Goal: Contribute content: Leave review/rating

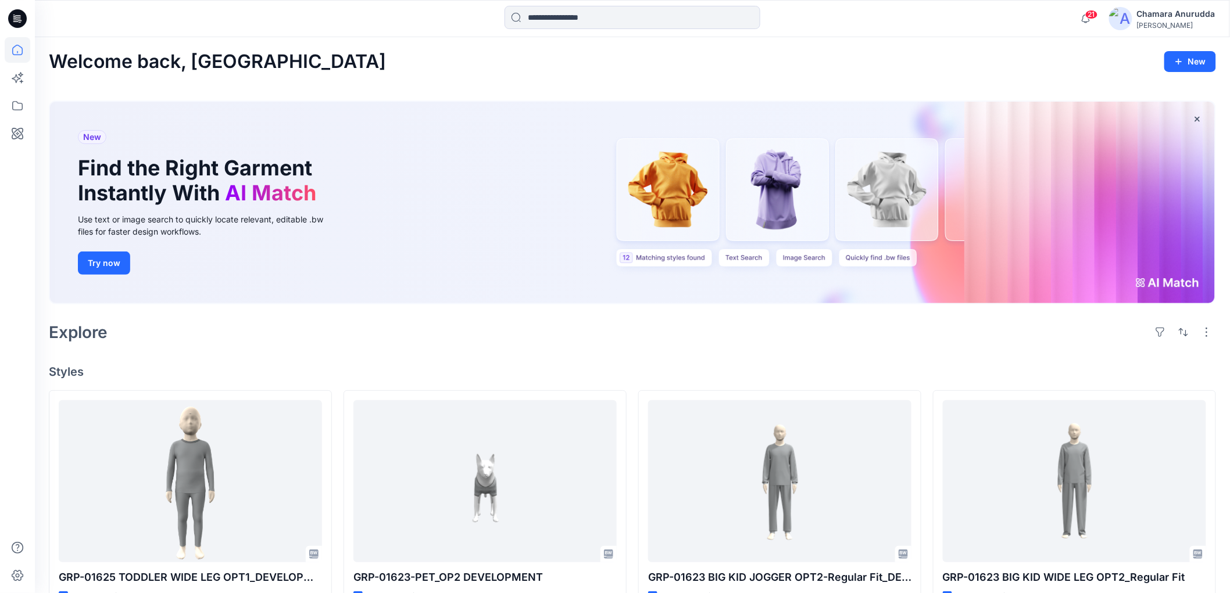
scroll to position [129, 0]
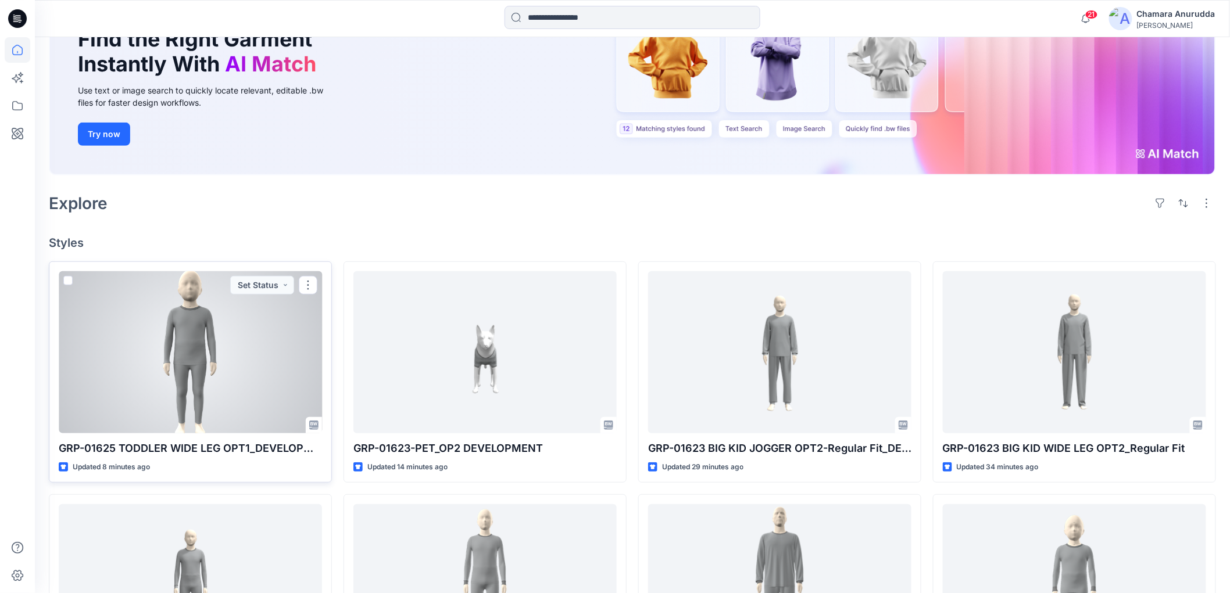
click at [223, 334] on div at bounding box center [190, 352] width 263 height 162
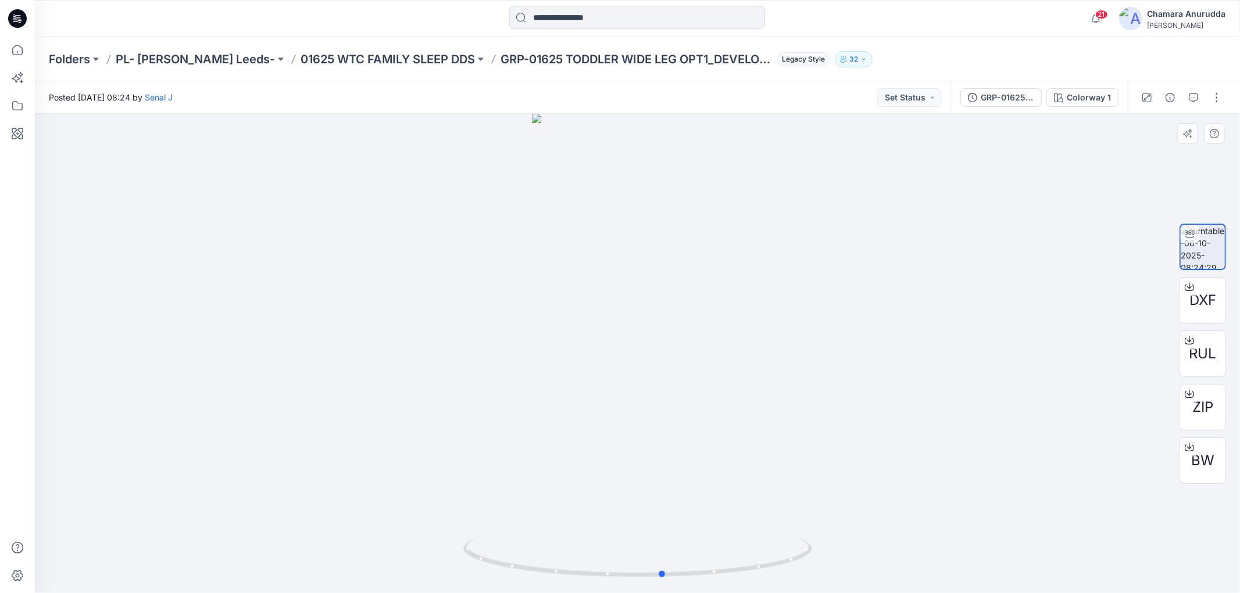
drag, startPoint x: 745, startPoint y: 574, endPoint x: 433, endPoint y: 578, distance: 312.1
click at [433, 578] on div at bounding box center [637, 353] width 1205 height 479
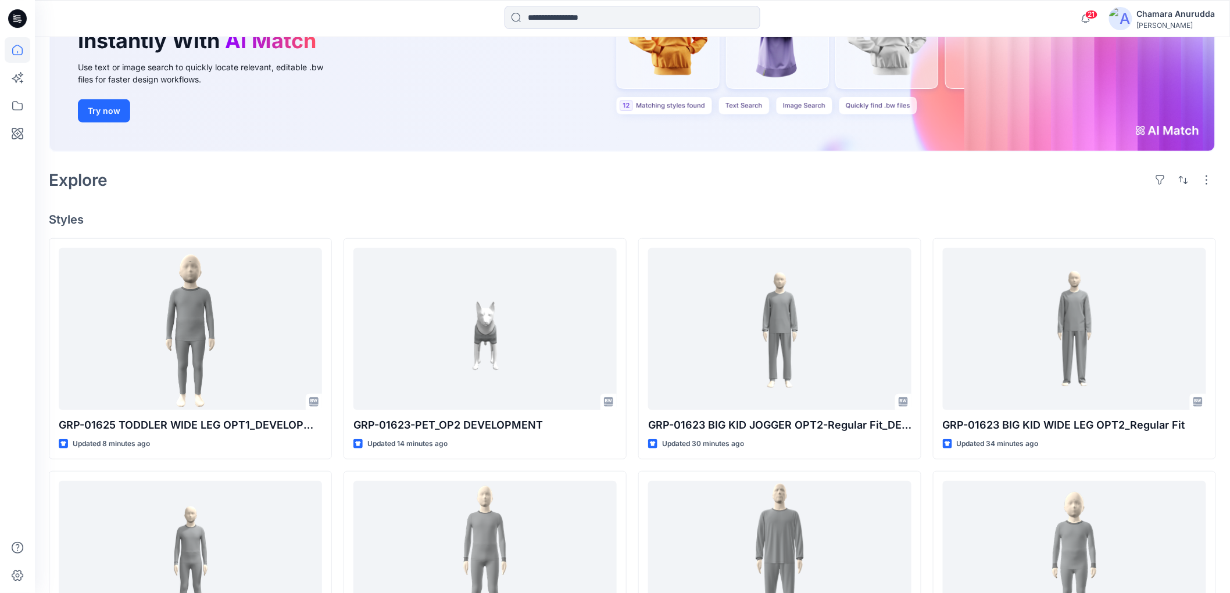
scroll to position [194, 0]
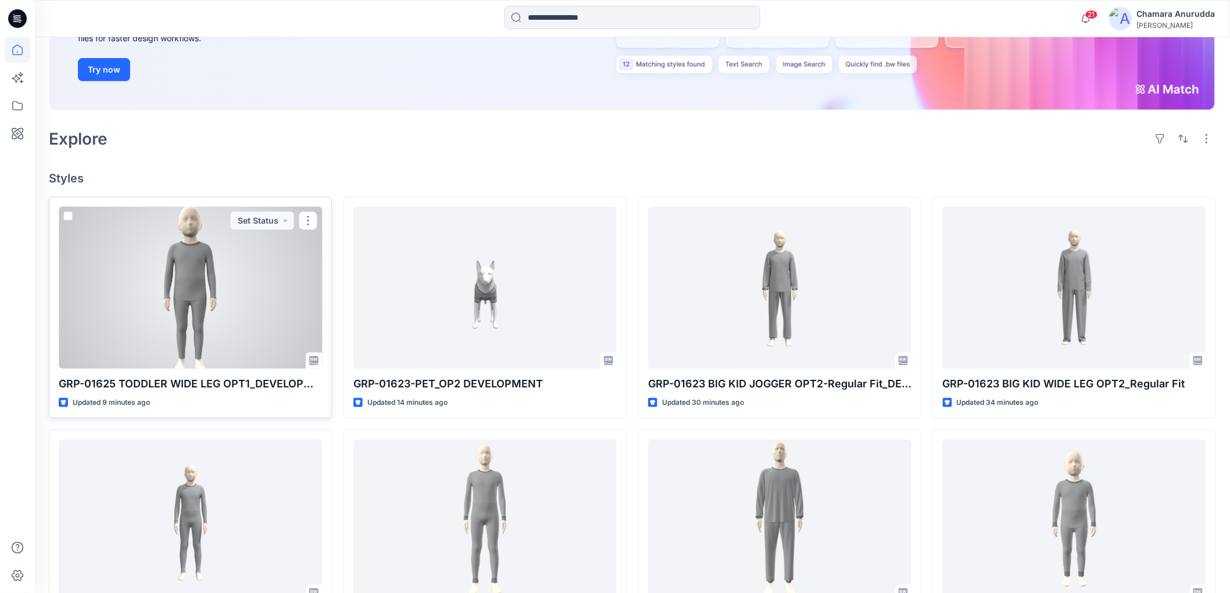
click at [214, 294] on div at bounding box center [190, 288] width 263 height 162
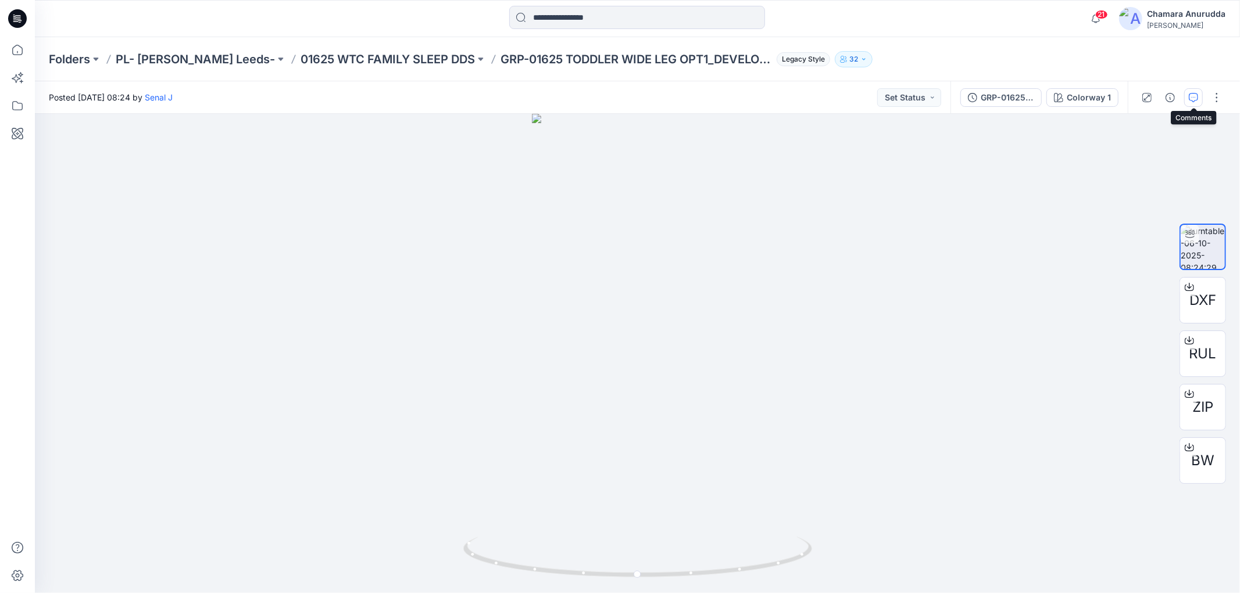
click at [1195, 99] on icon "button" at bounding box center [1192, 97] width 9 height 9
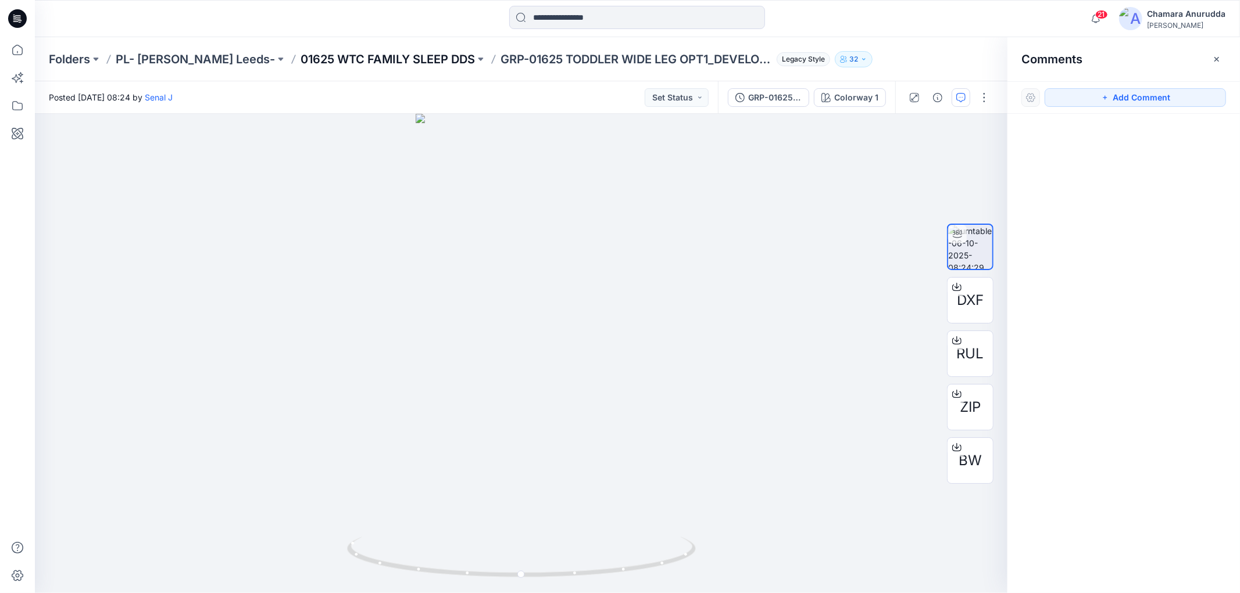
click at [376, 52] on p "01625 WTC FAMILY SLEEP DDS" at bounding box center [387, 59] width 174 height 16
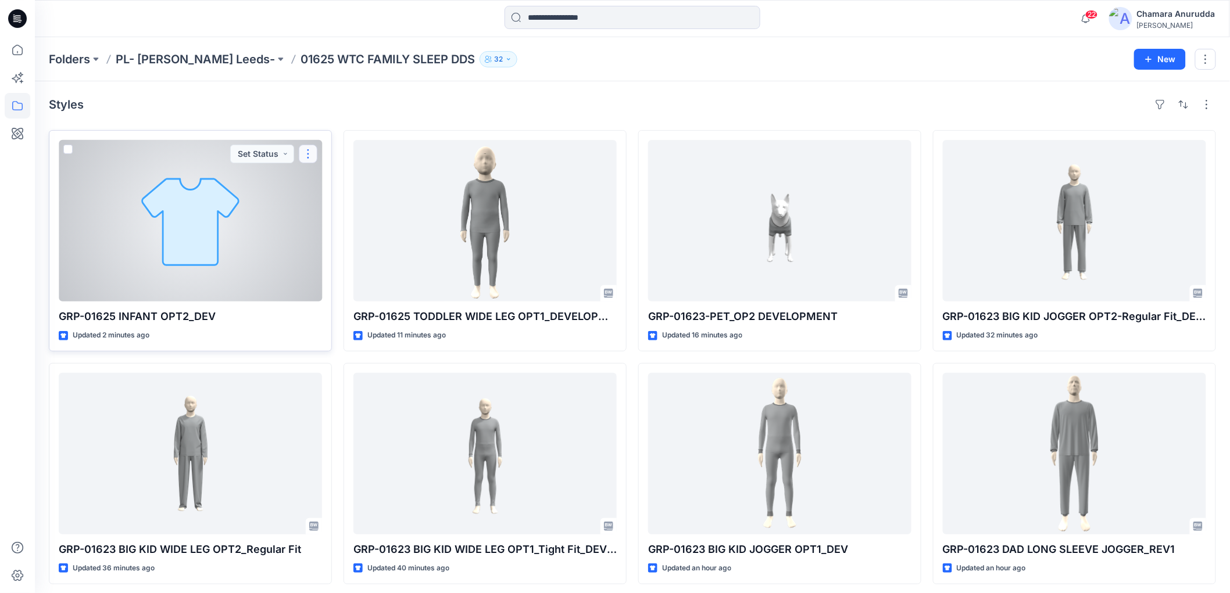
click at [316, 150] on button "button" at bounding box center [308, 154] width 19 height 19
click at [341, 199] on p "Comment" at bounding box center [340, 202] width 37 height 12
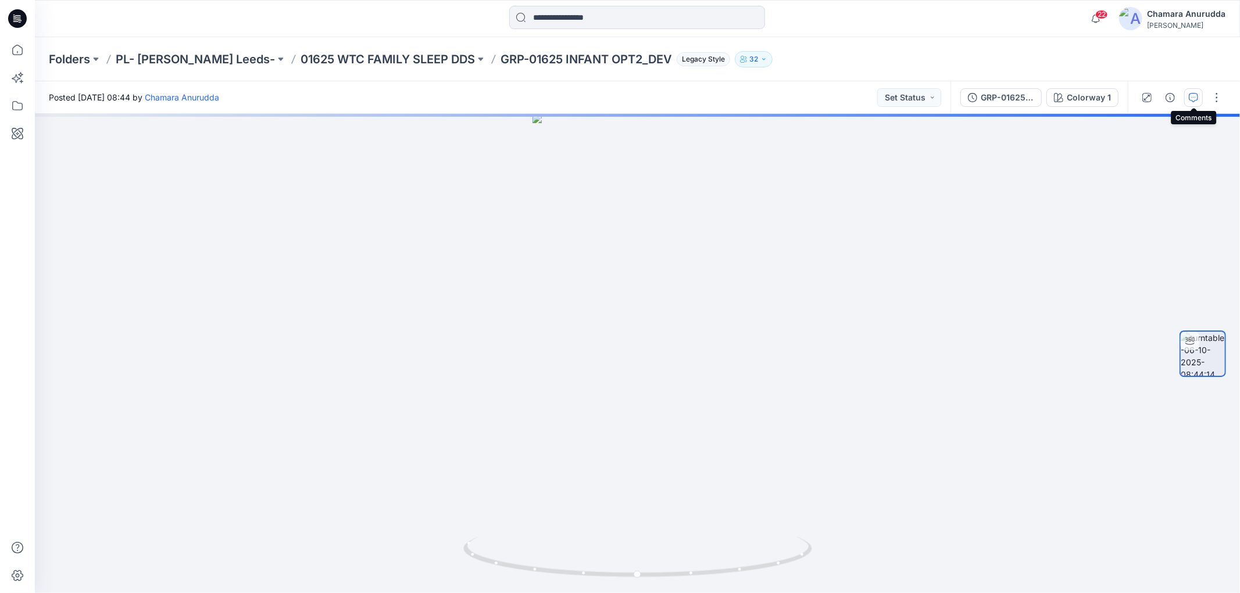
click at [1196, 97] on icon "button" at bounding box center [1192, 97] width 9 height 9
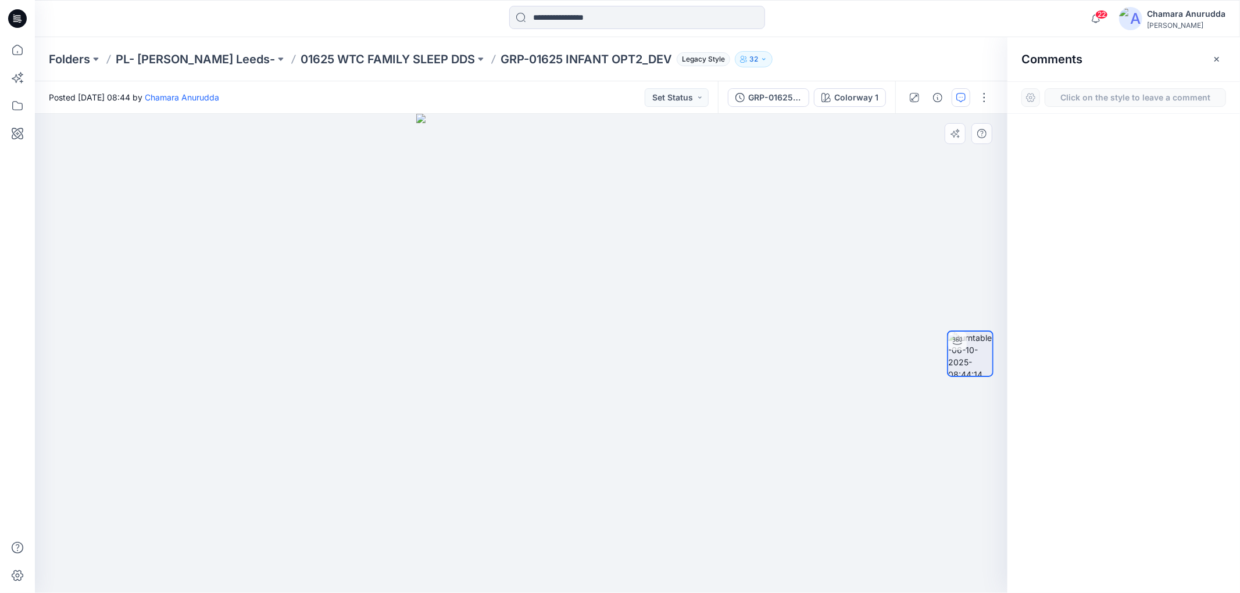
click at [506, 281] on div "1" at bounding box center [521, 353] width 972 height 479
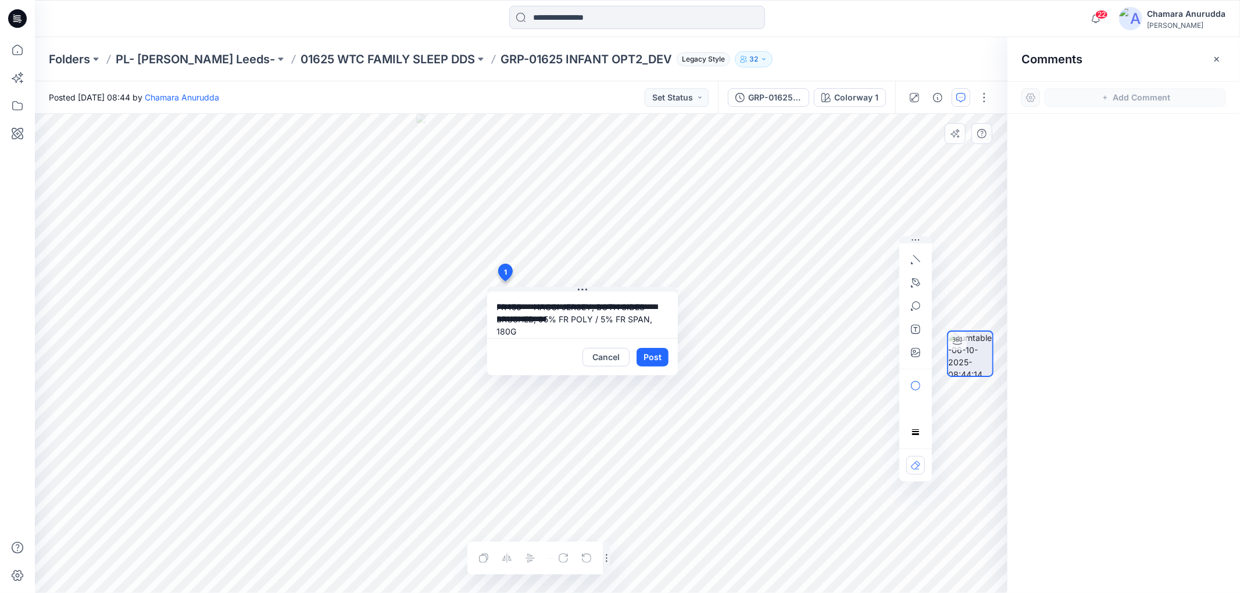
click at [531, 306] on textarea "**********" at bounding box center [582, 315] width 191 height 46
click at [593, 316] on textarea "**********" at bounding box center [582, 315] width 191 height 46
click at [519, 310] on textarea "**********" at bounding box center [582, 315] width 191 height 46
click at [518, 310] on textarea "**********" at bounding box center [582, 315] width 191 height 46
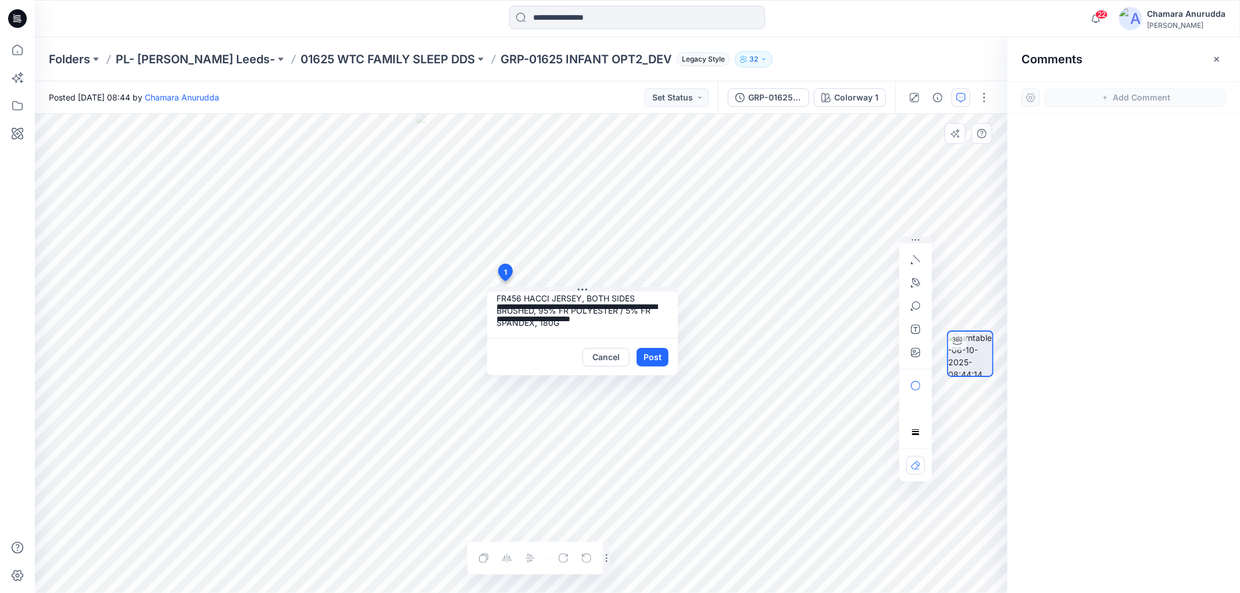
drag, startPoint x: 601, startPoint y: 323, endPoint x: 595, endPoint y: 318, distance: 8.3
click at [601, 323] on textarea "**********" at bounding box center [582, 315] width 191 height 46
click at [588, 313] on textarea "**********" at bounding box center [582, 315] width 191 height 46
type textarea "**********"
click at [652, 355] on button "Post" at bounding box center [652, 357] width 32 height 19
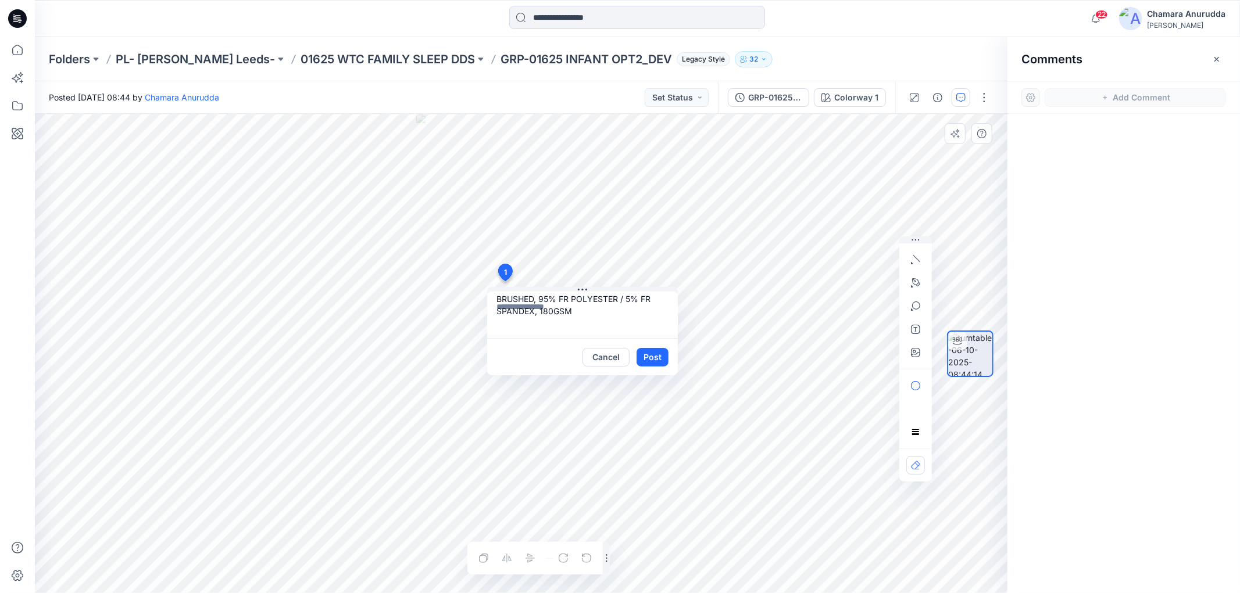
scroll to position [0, 0]
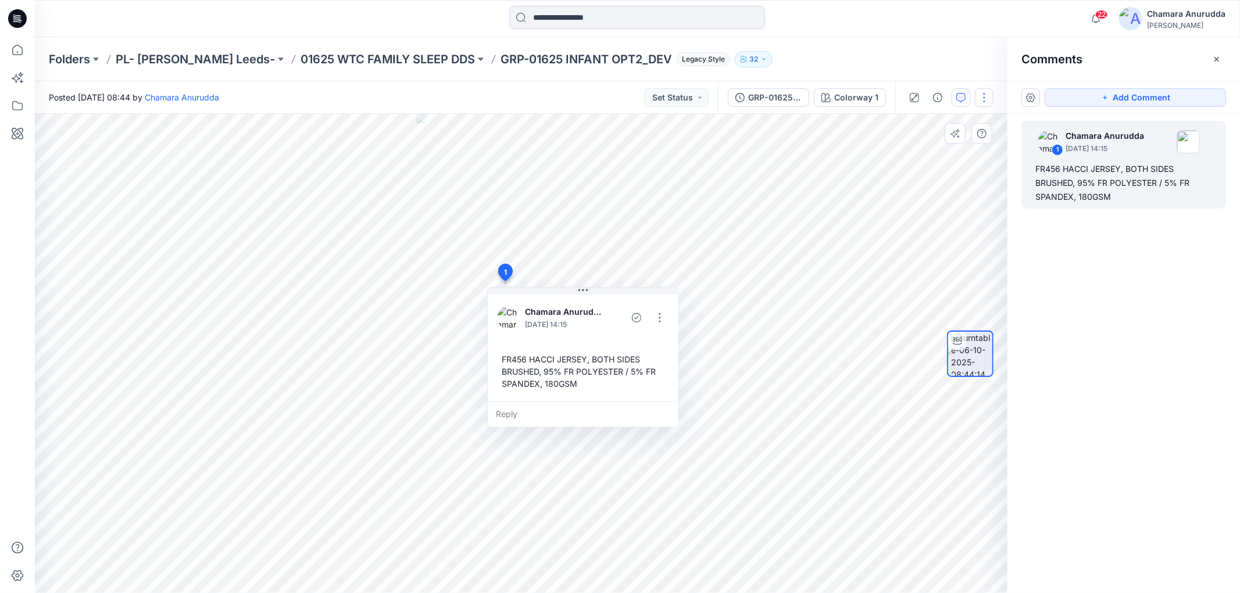
click at [990, 96] on button "button" at bounding box center [984, 97] width 19 height 19
click at [962, 119] on button "Edit" at bounding box center [935, 124] width 107 height 22
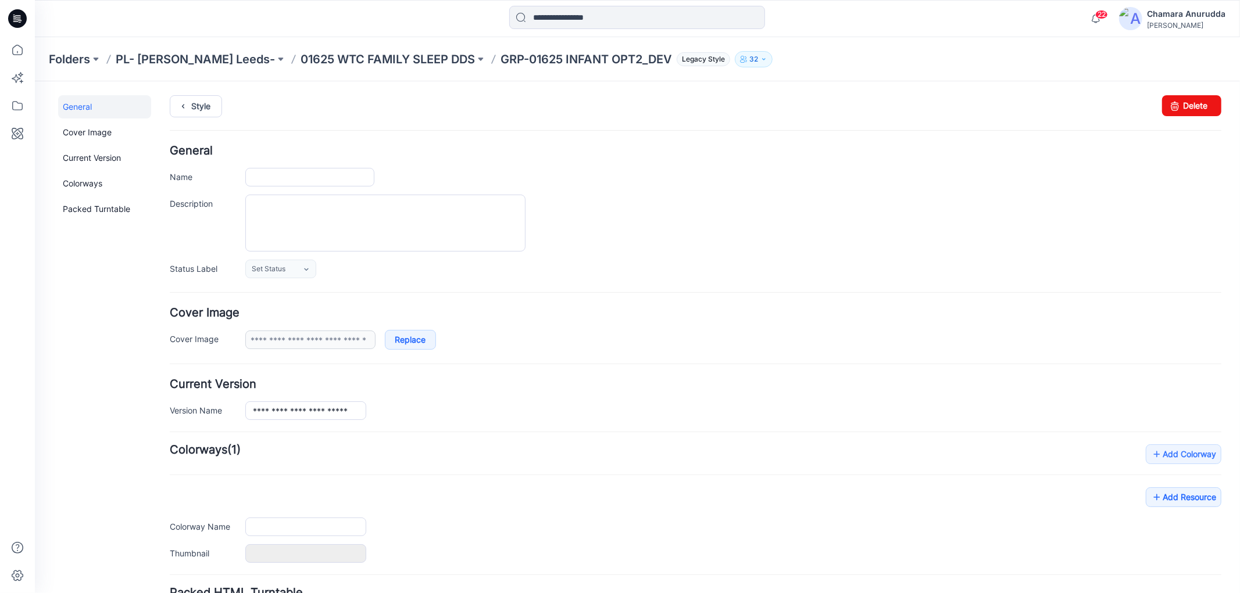
type input "**********"
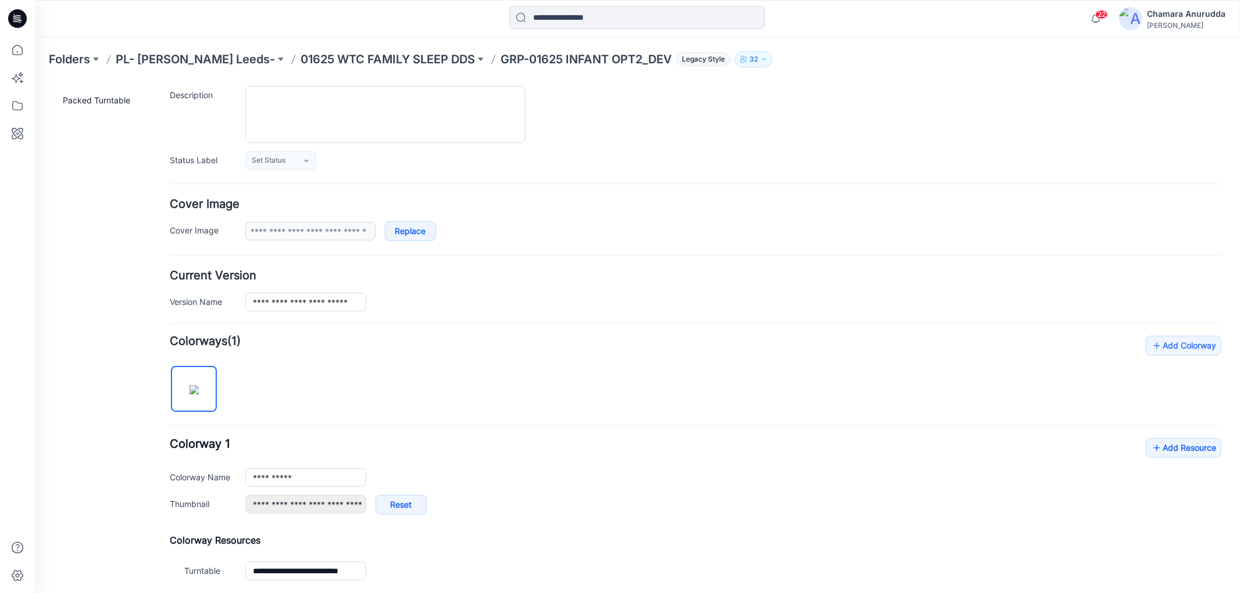
scroll to position [235, 0]
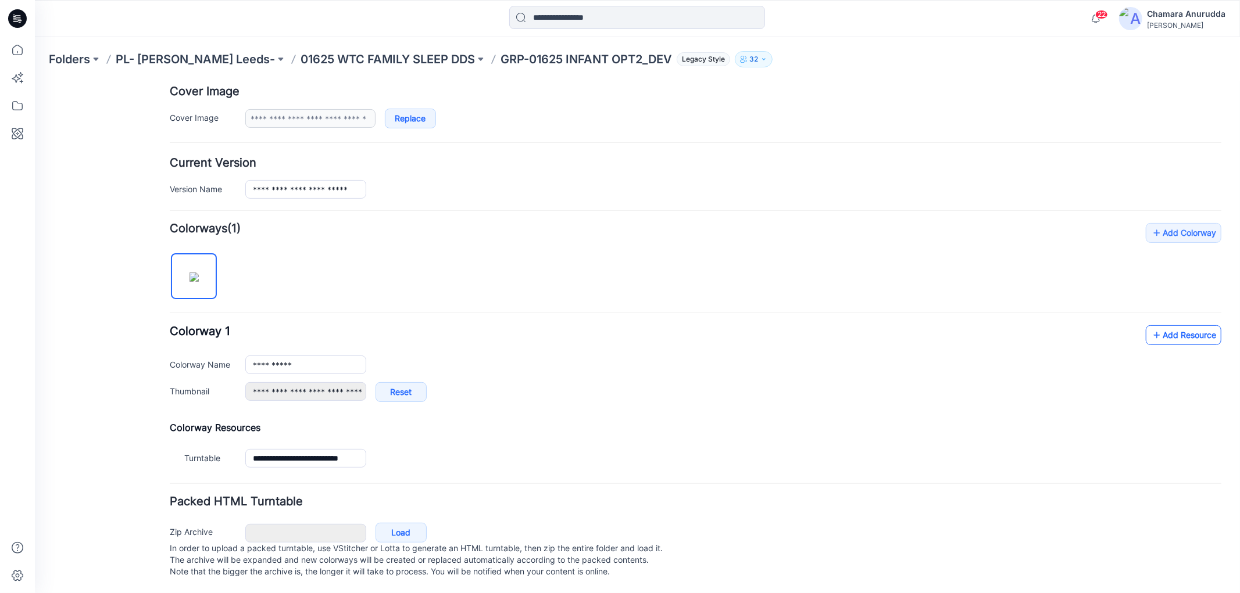
click at [1170, 326] on link "Add Resource" at bounding box center [1183, 335] width 76 height 20
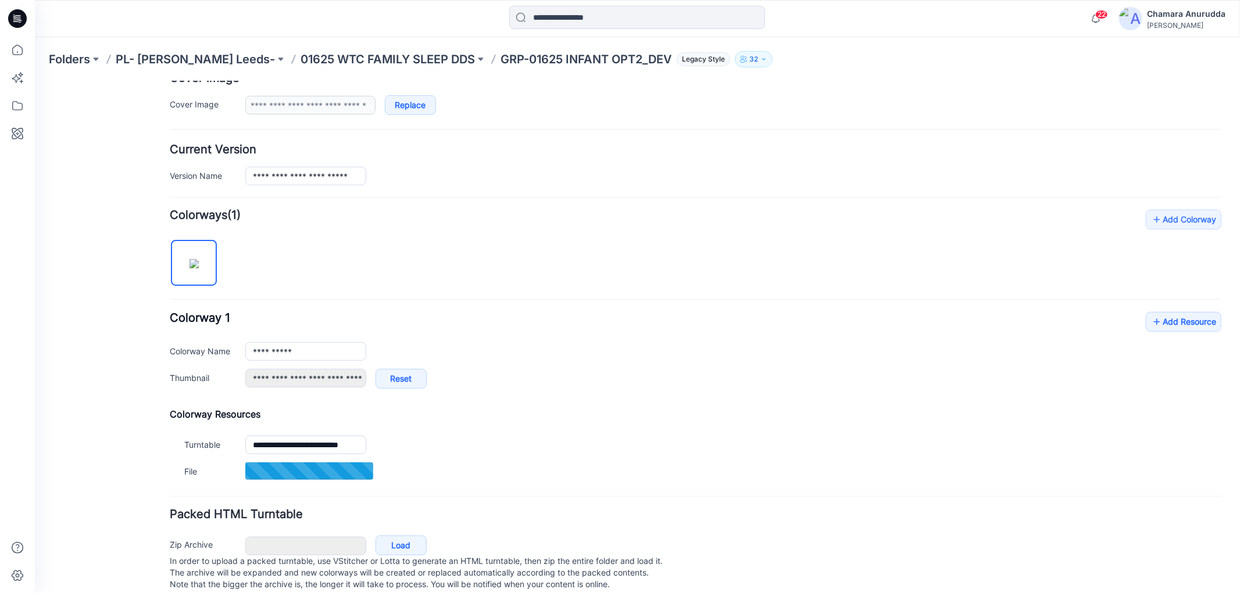
click at [1156, 311] on div "**********" at bounding box center [694, 346] width 1051 height 275
click at [1151, 321] on icon at bounding box center [1156, 321] width 12 height 19
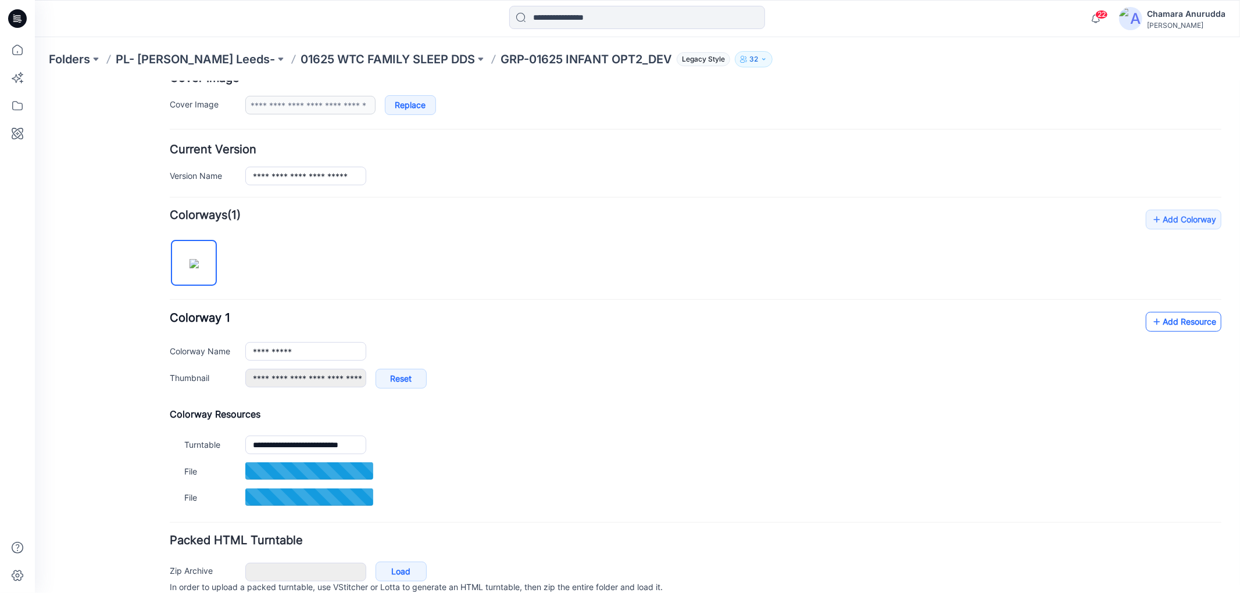
click at [1160, 319] on link "Add Resource" at bounding box center [1183, 321] width 76 height 20
click at [1150, 331] on icon at bounding box center [1156, 321] width 12 height 19
click at [1168, 328] on link "Add Resource" at bounding box center [1183, 321] width 76 height 20
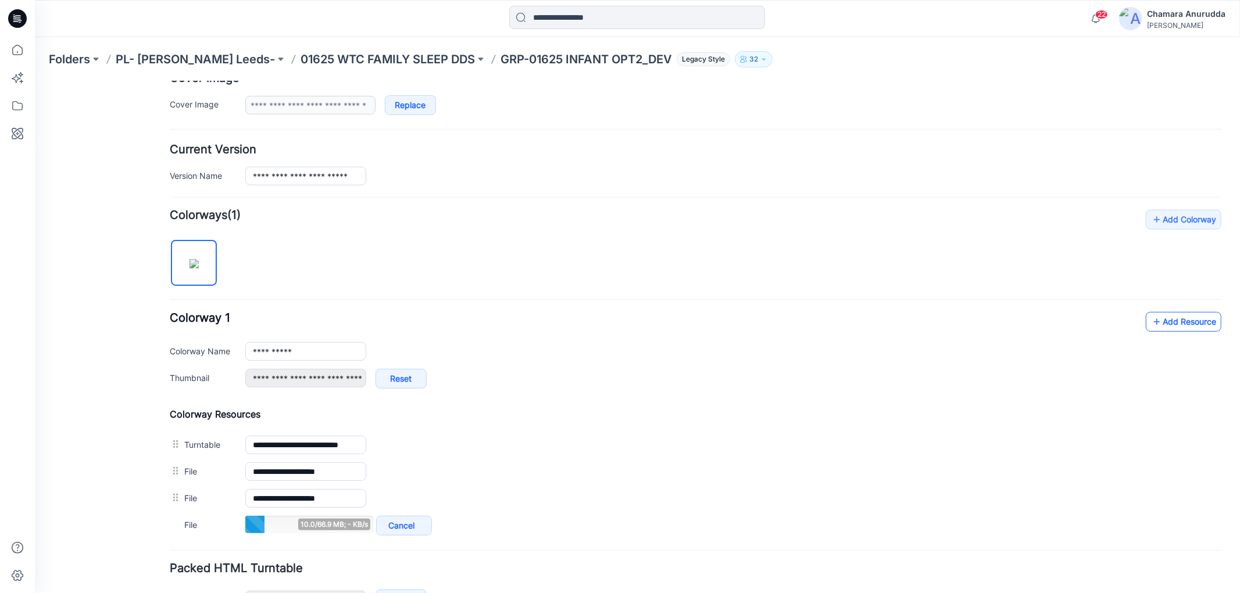
click at [1168, 314] on link "Add Resource" at bounding box center [1183, 321] width 76 height 20
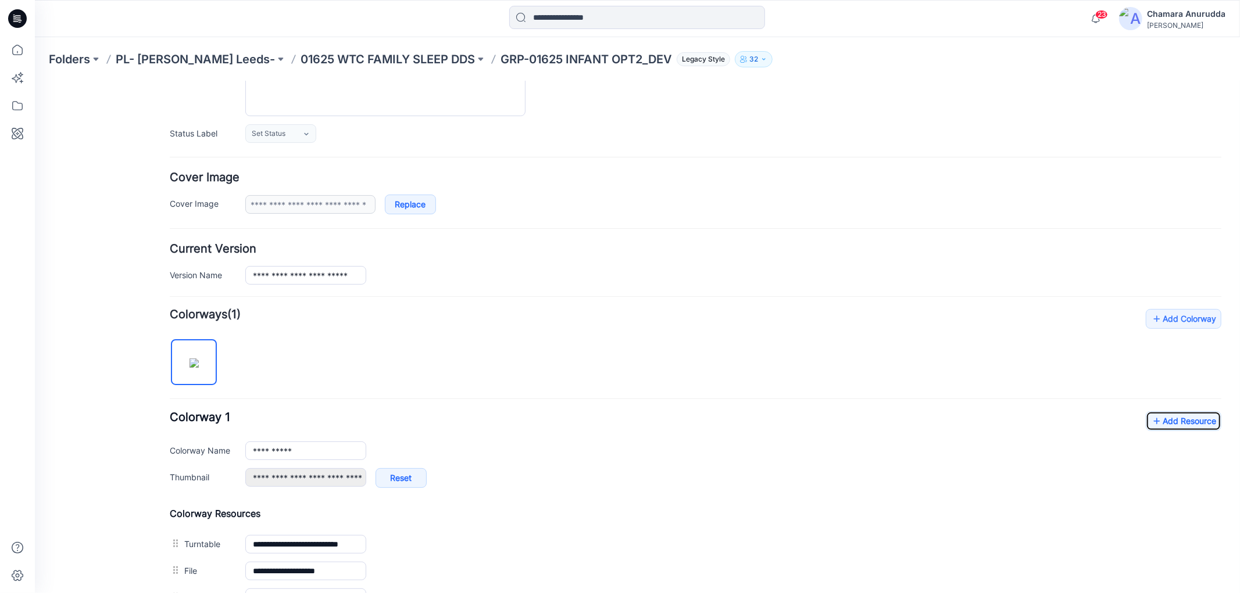
scroll to position [0, 0]
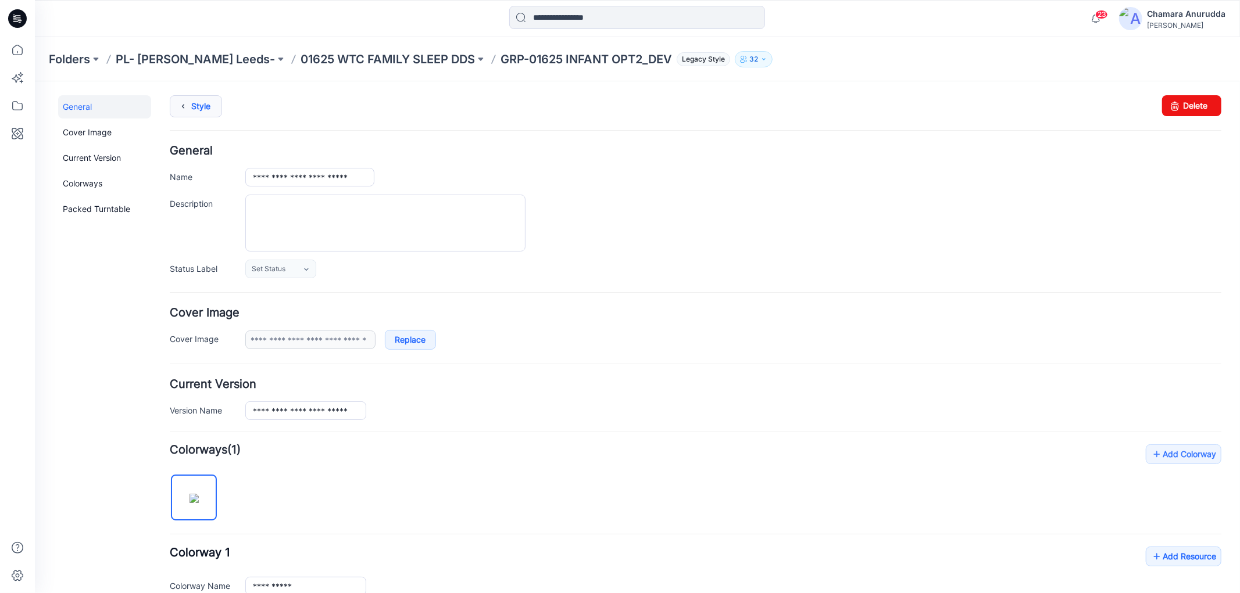
click at [182, 96] on icon at bounding box center [182, 105] width 16 height 21
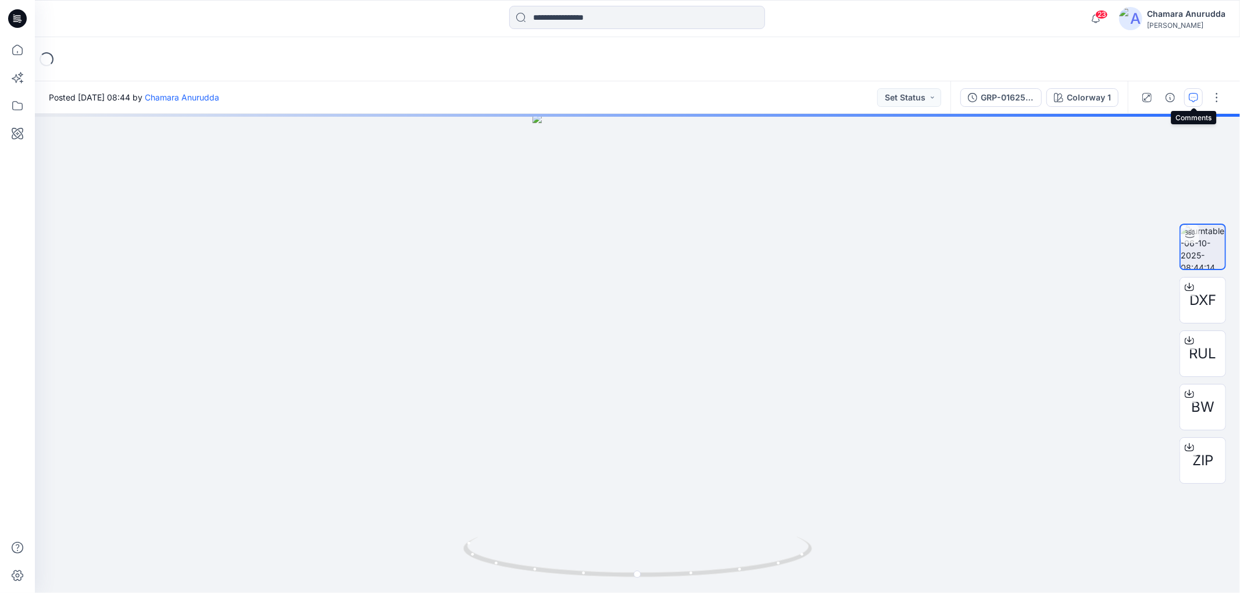
click at [1194, 91] on button "button" at bounding box center [1193, 97] width 19 height 19
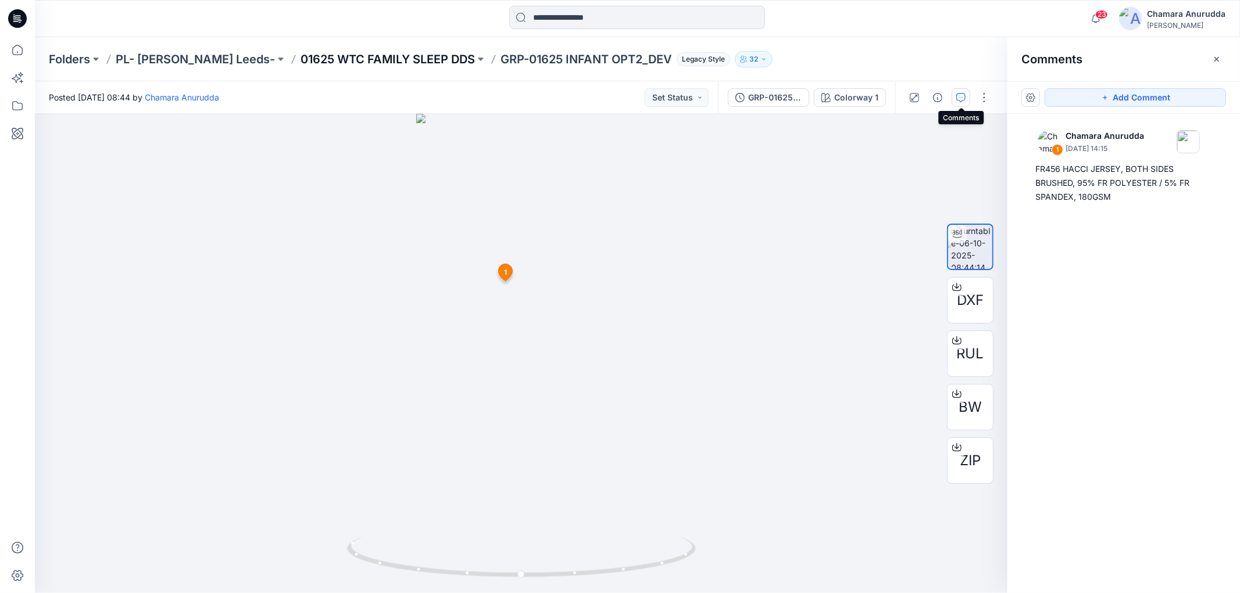
click at [330, 52] on p "01625 WTC FAMILY SLEEP DDS" at bounding box center [387, 59] width 174 height 16
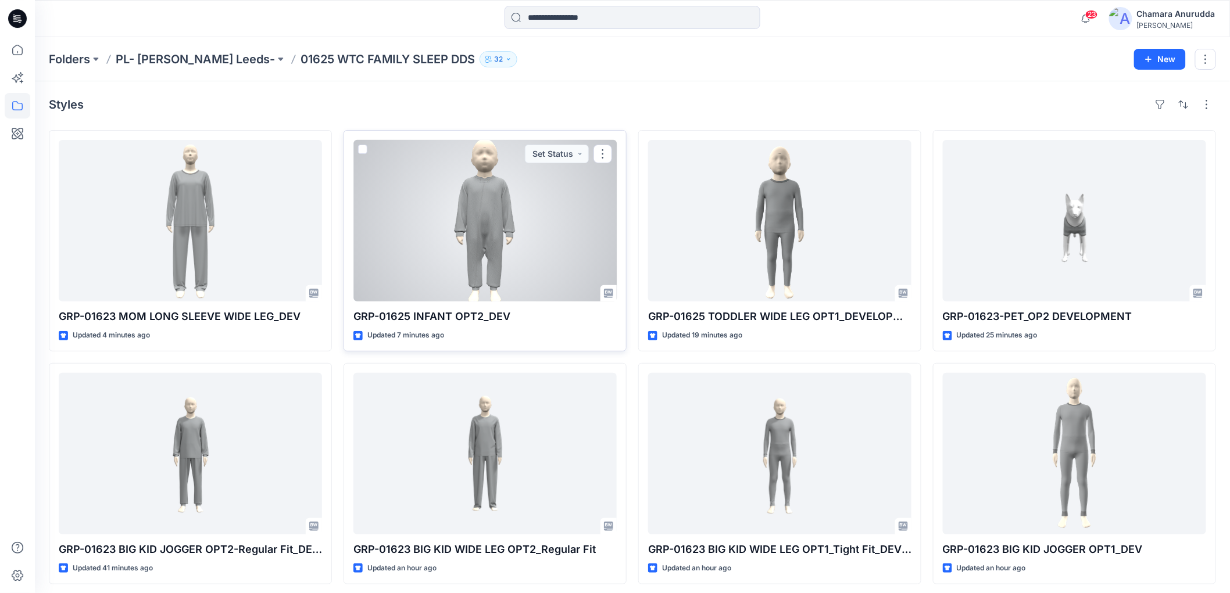
scroll to position [258, 0]
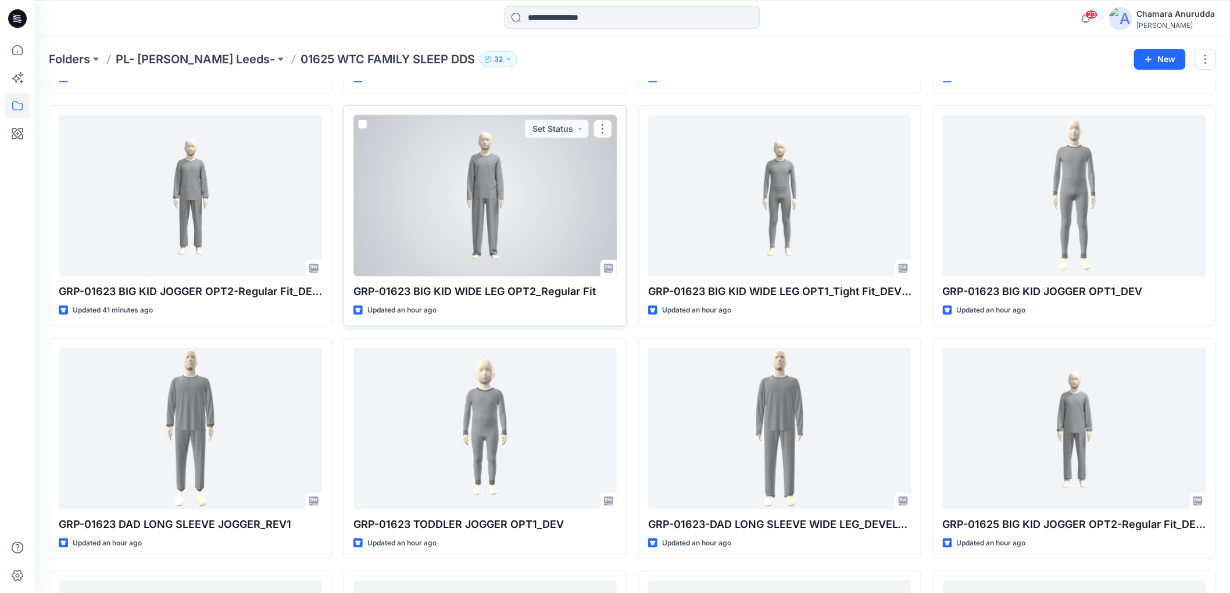
click at [496, 242] on div at bounding box center [484, 196] width 263 height 162
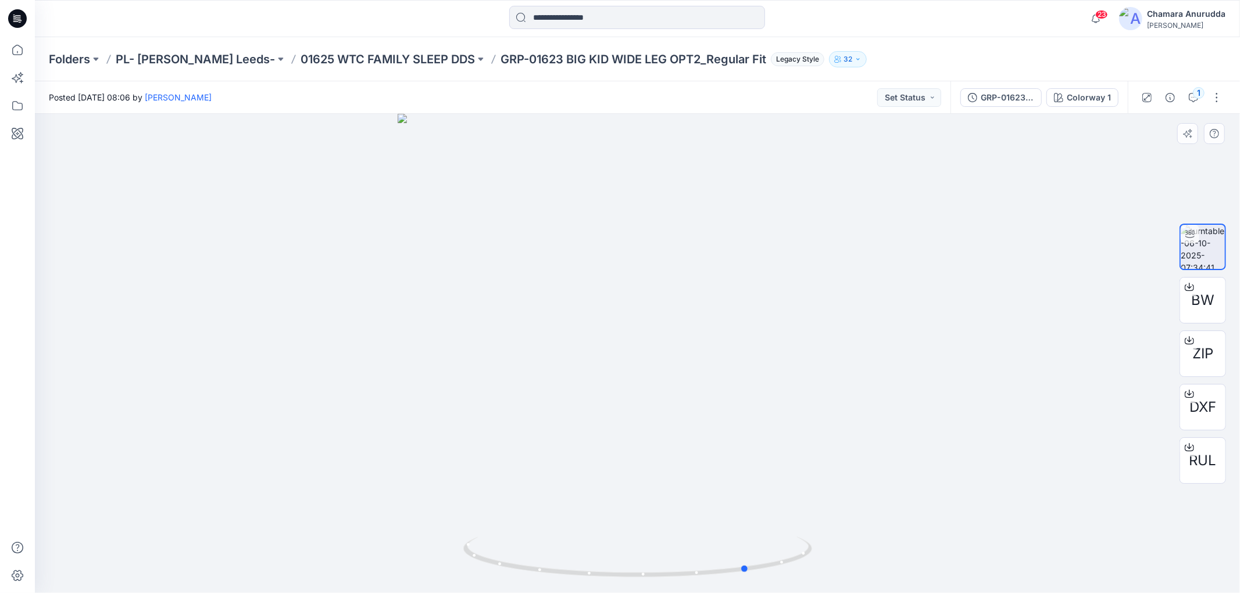
drag, startPoint x: 750, startPoint y: 565, endPoint x: 862, endPoint y: 578, distance: 112.3
click at [862, 578] on div at bounding box center [637, 353] width 1205 height 479
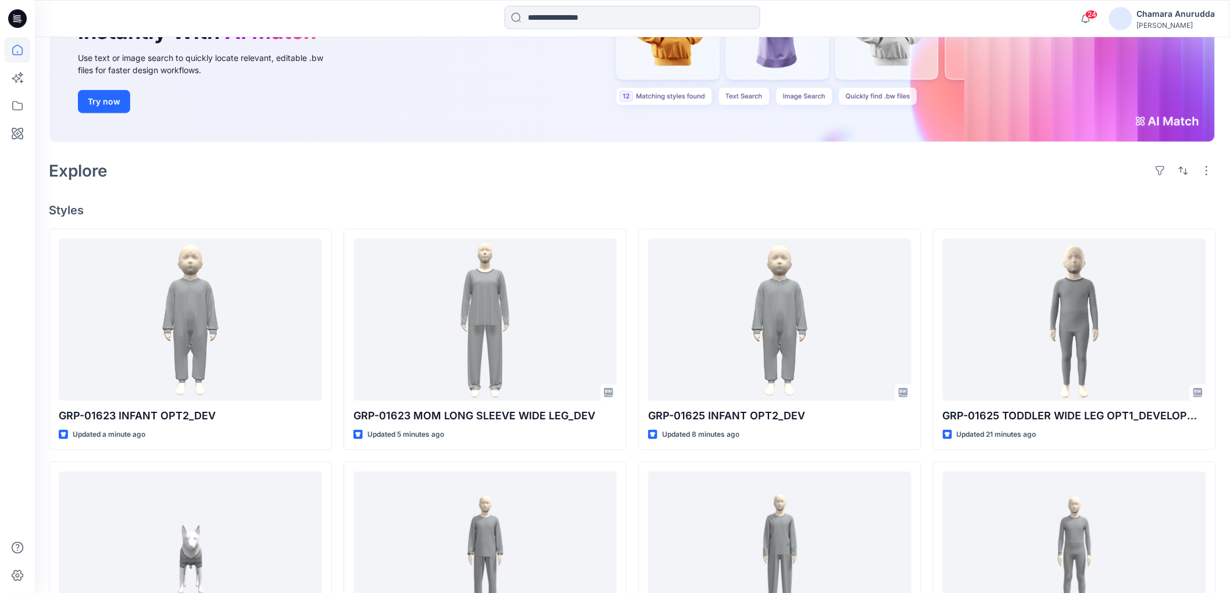
scroll to position [258, 0]
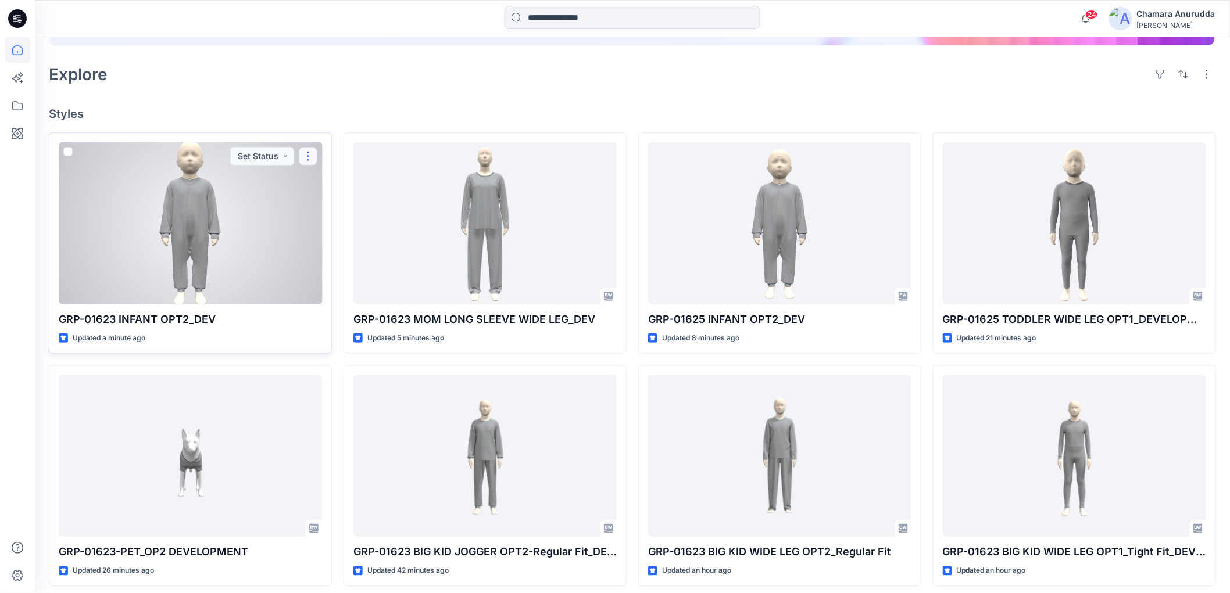
click at [314, 149] on button "button" at bounding box center [308, 156] width 19 height 19
click at [315, 185] on icon "button" at bounding box center [312, 183] width 9 height 9
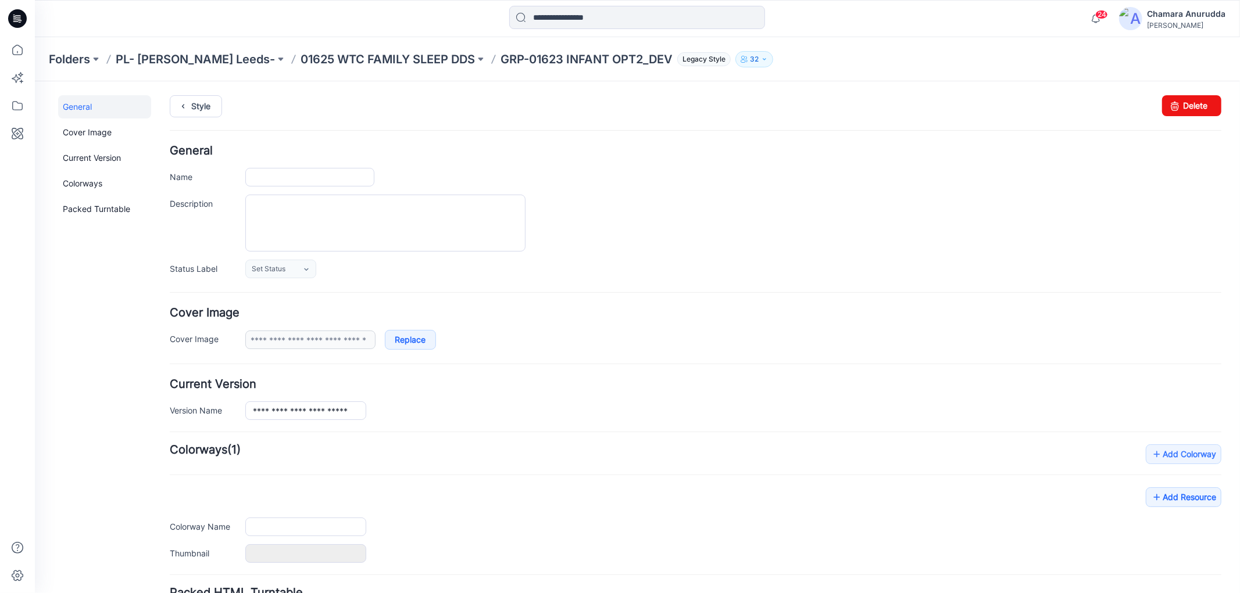
type input "**********"
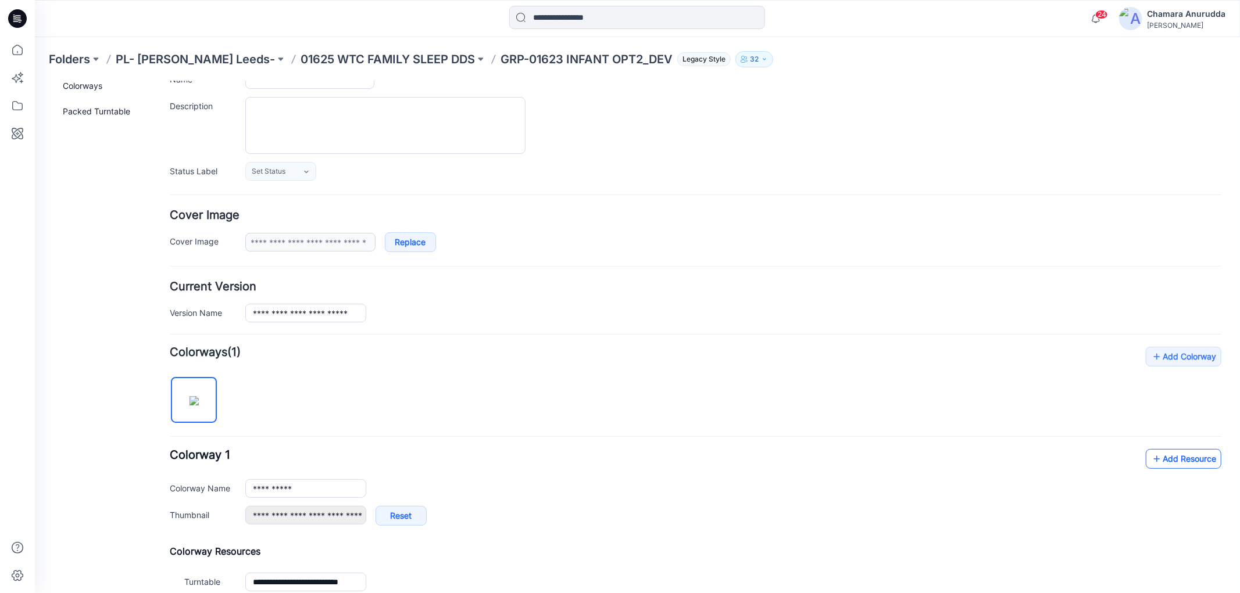
scroll to position [235, 0]
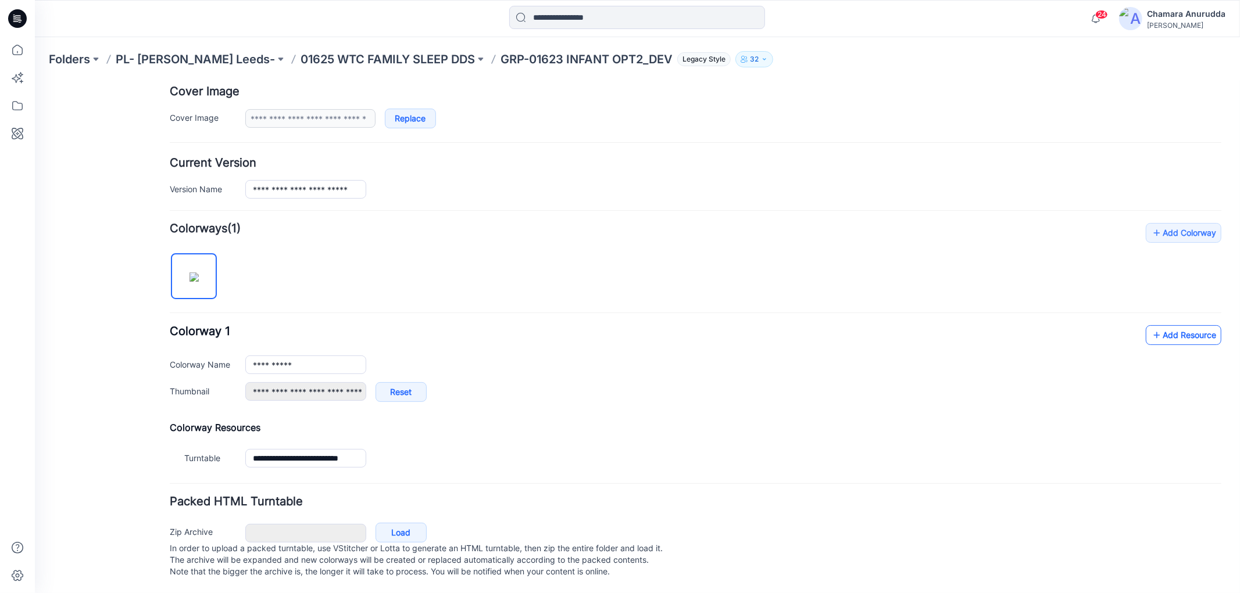
click at [1168, 325] on link "Add Resource" at bounding box center [1183, 335] width 76 height 20
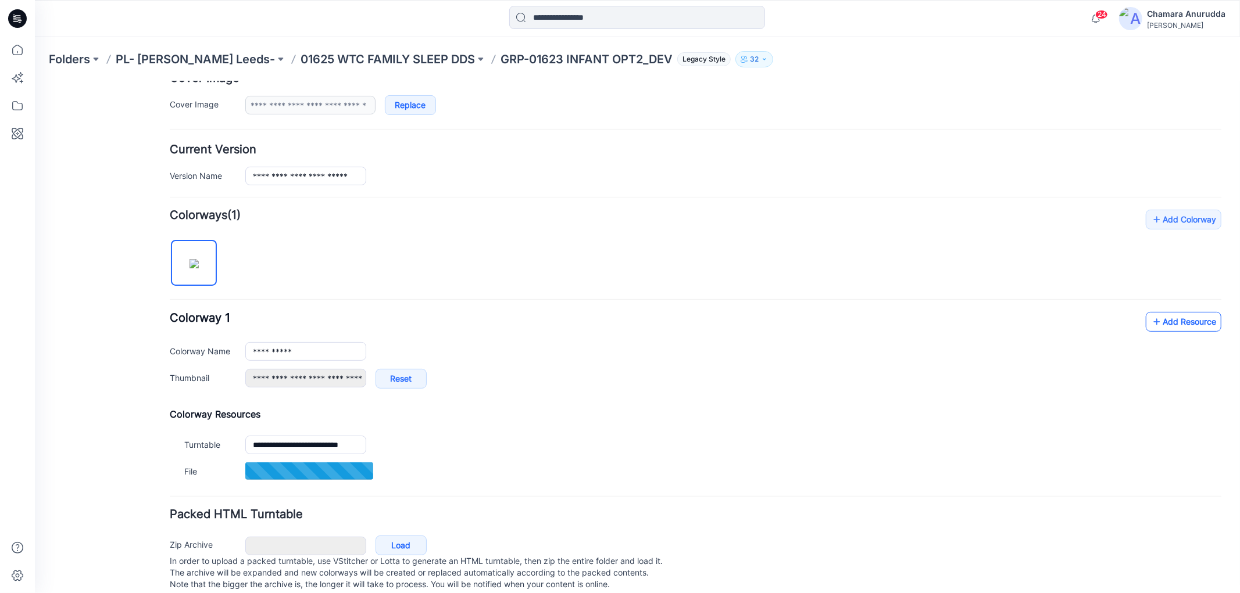
click at [1176, 324] on link "Add Resource" at bounding box center [1183, 321] width 76 height 20
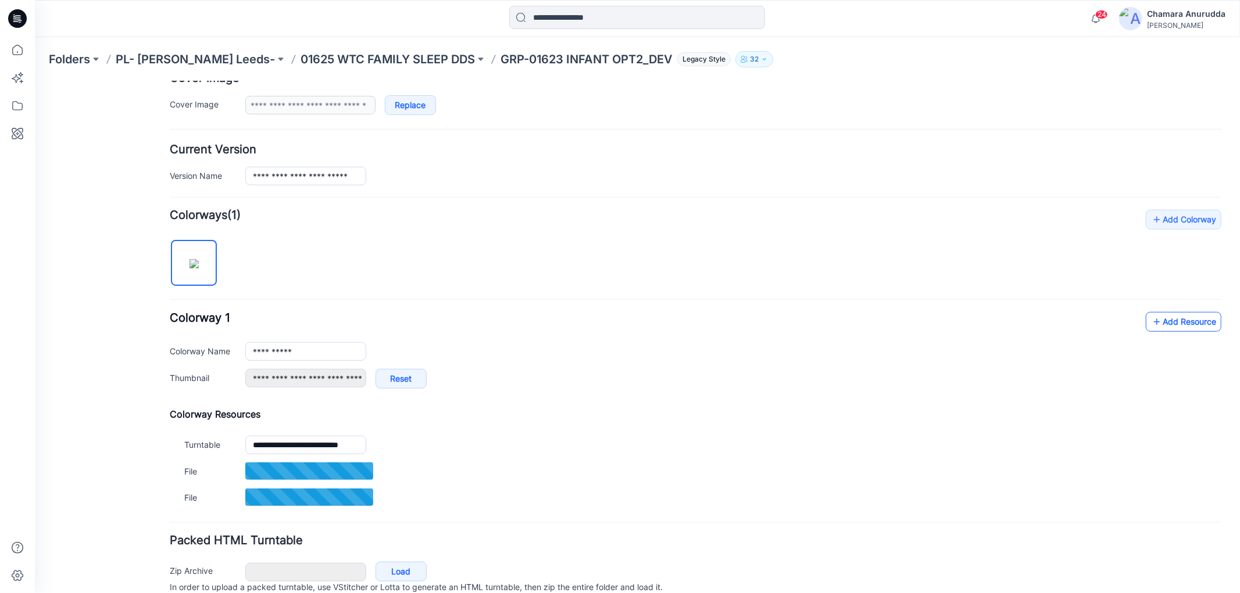
click at [1150, 331] on icon at bounding box center [1156, 321] width 12 height 19
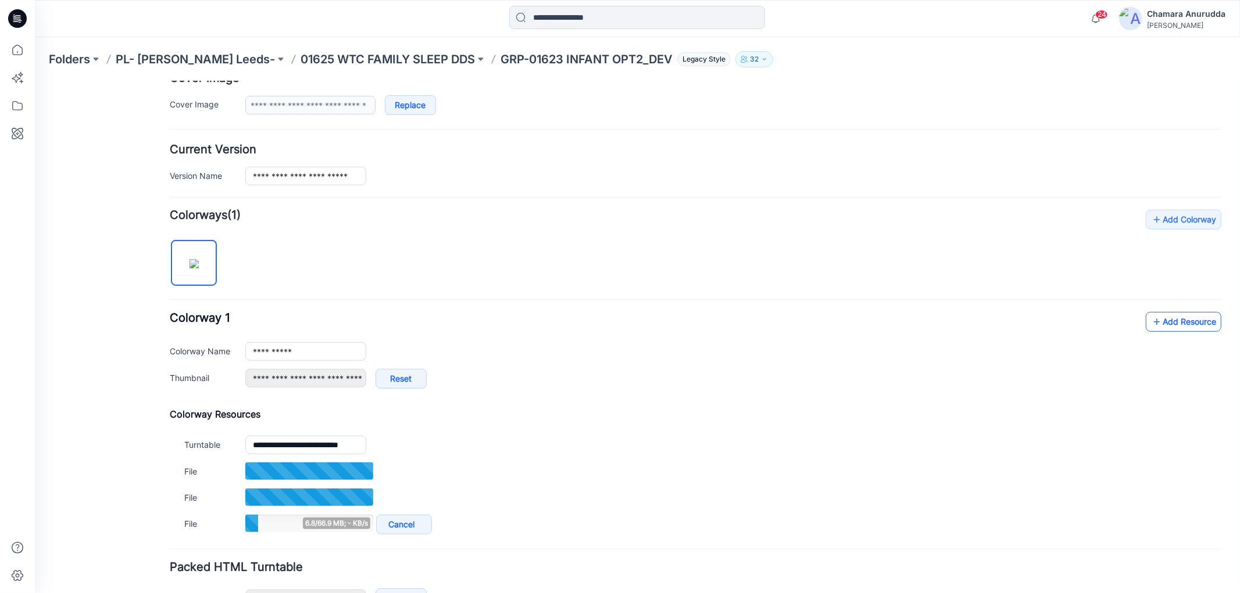
click at [1181, 322] on link "Add Resource" at bounding box center [1183, 321] width 76 height 20
click at [1168, 318] on link "Add Resource" at bounding box center [1183, 321] width 76 height 20
click at [1158, 309] on div "**********" at bounding box center [694, 373] width 1051 height 329
click at [1156, 316] on link "Add Resource" at bounding box center [1183, 321] width 76 height 20
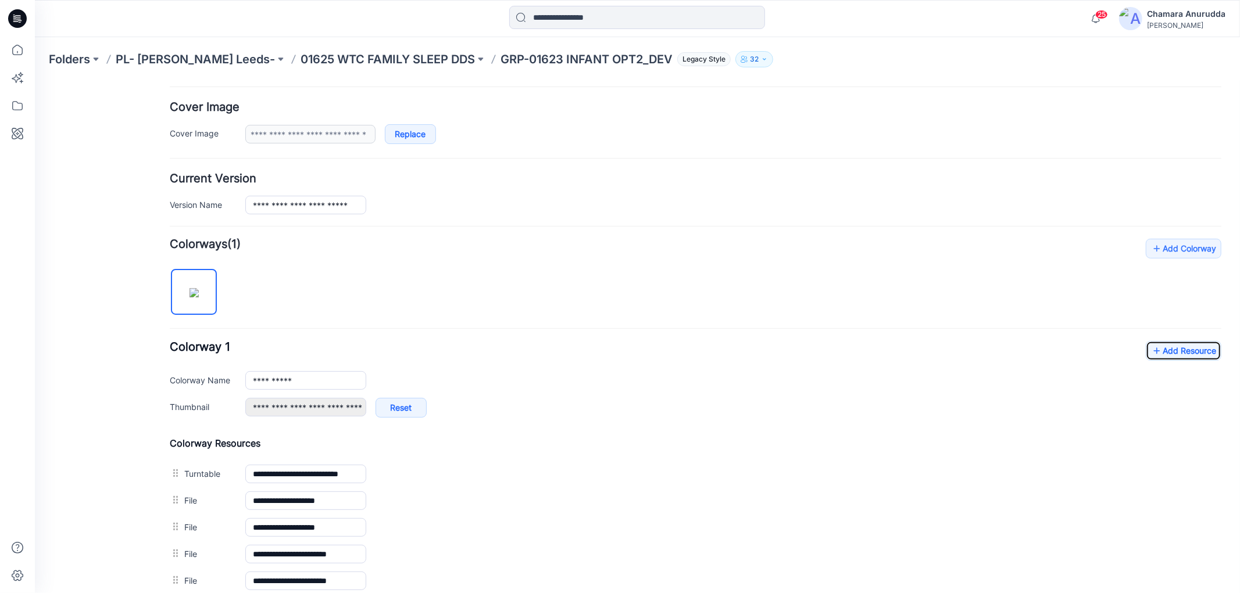
scroll to position [0, 0]
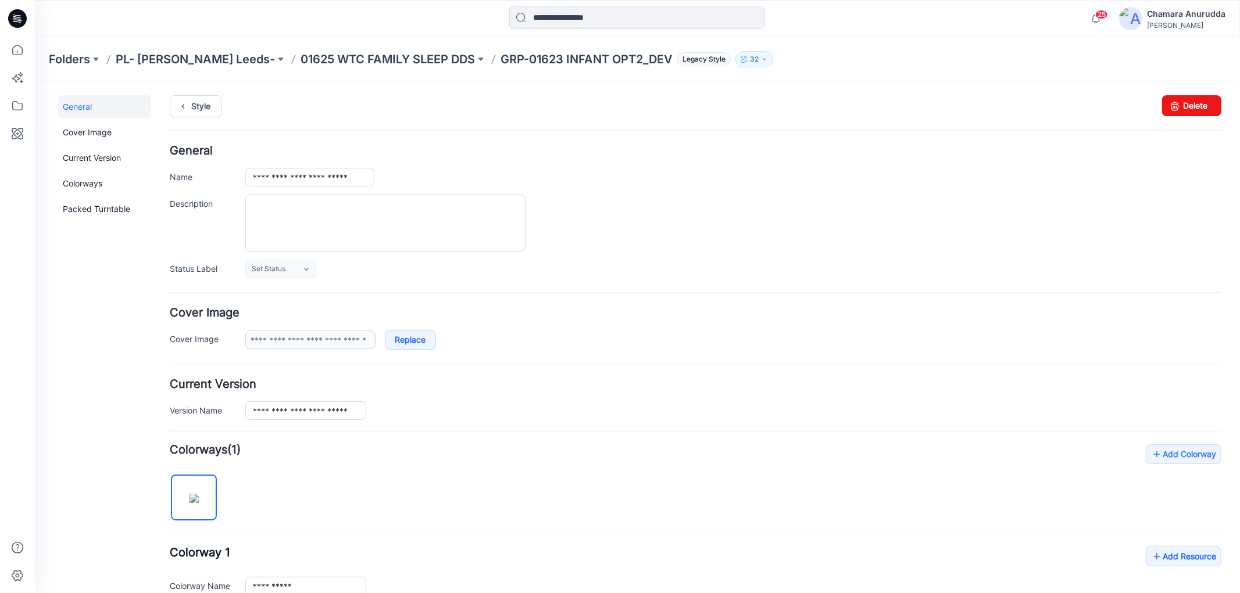
click at [223, 107] on ul "Style" at bounding box center [694, 105] width 1051 height 21
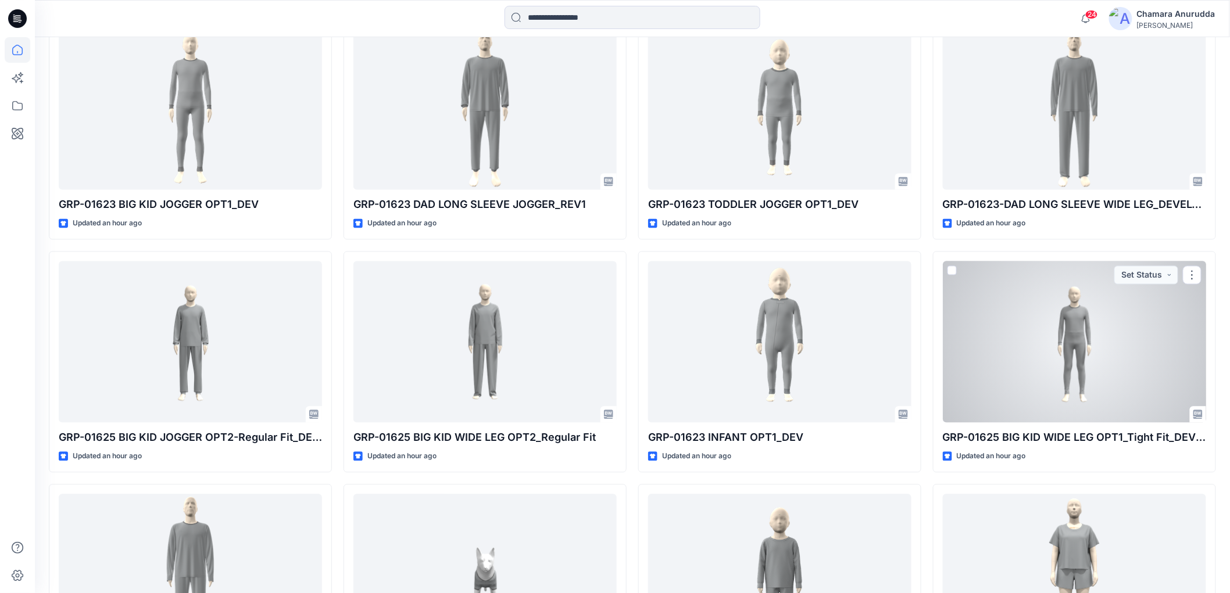
scroll to position [839, 0]
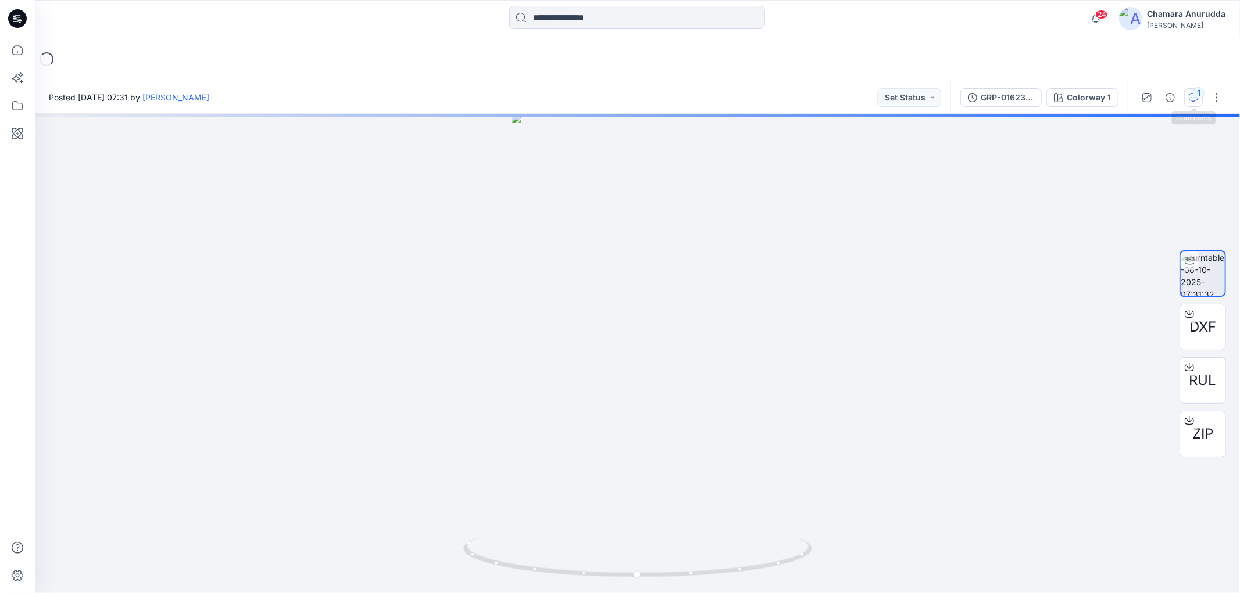
click at [1200, 91] on div "1" at bounding box center [1199, 93] width 12 height 12
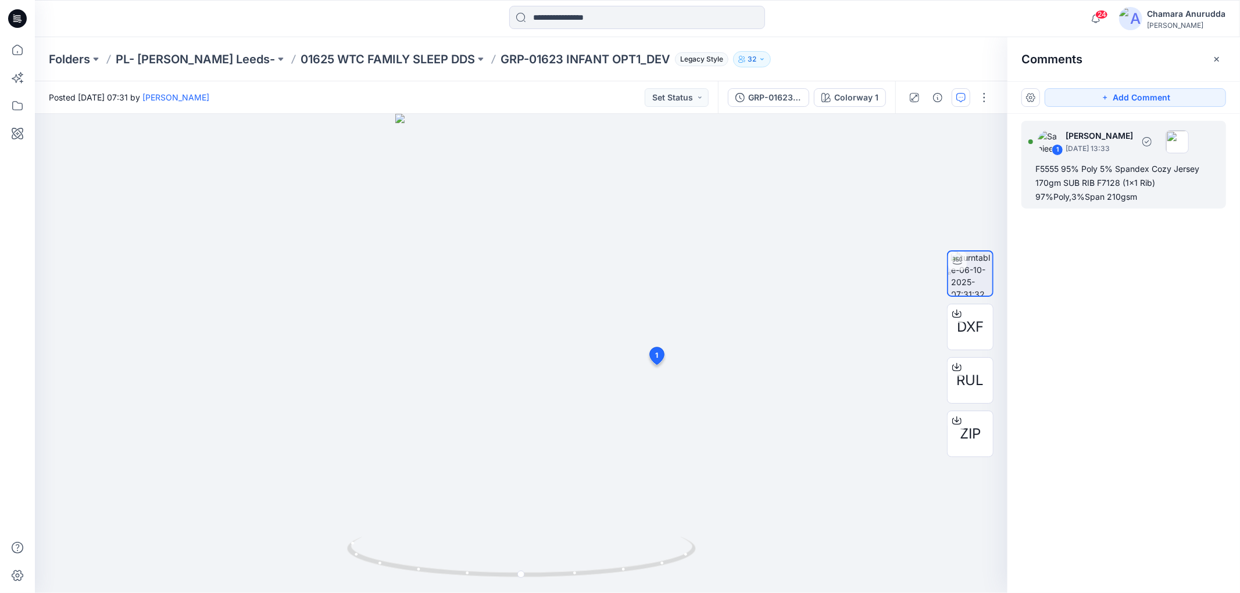
click at [1099, 184] on div "F5555 95% Poly 5% Spandex Cozy Jersey 170gm SUB RIB F7128 (1x1 Rib) 97%Poly,3%S…" at bounding box center [1123, 183] width 177 height 42
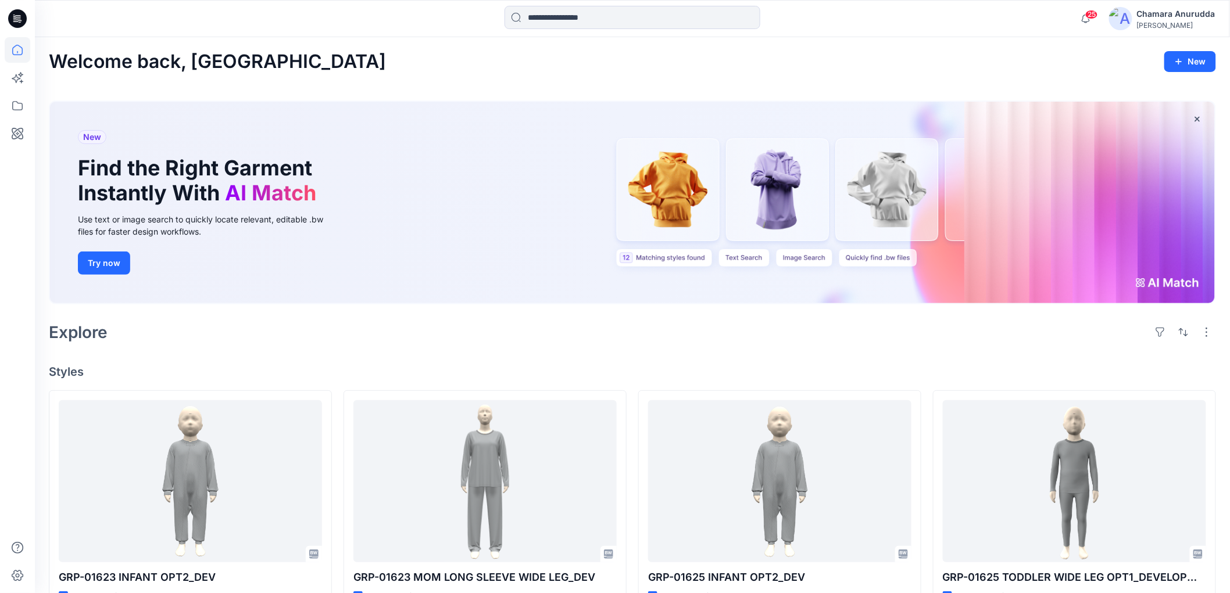
scroll to position [194, 0]
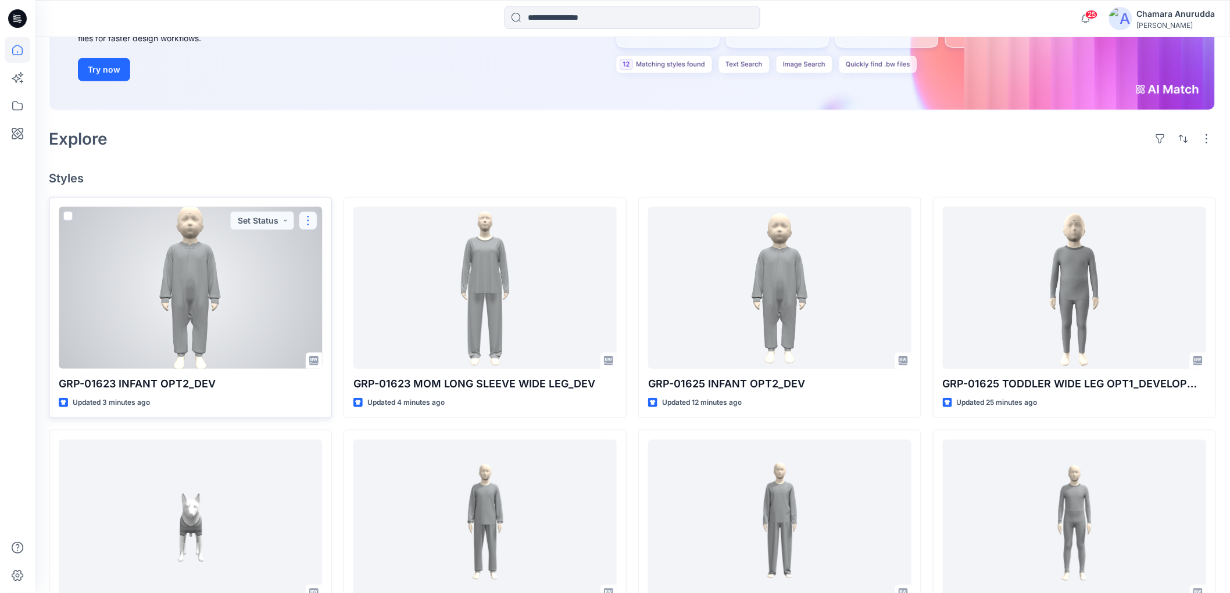
click at [310, 218] on button "button" at bounding box center [308, 221] width 19 height 19
click at [350, 268] on p "Comment" at bounding box center [340, 269] width 37 height 12
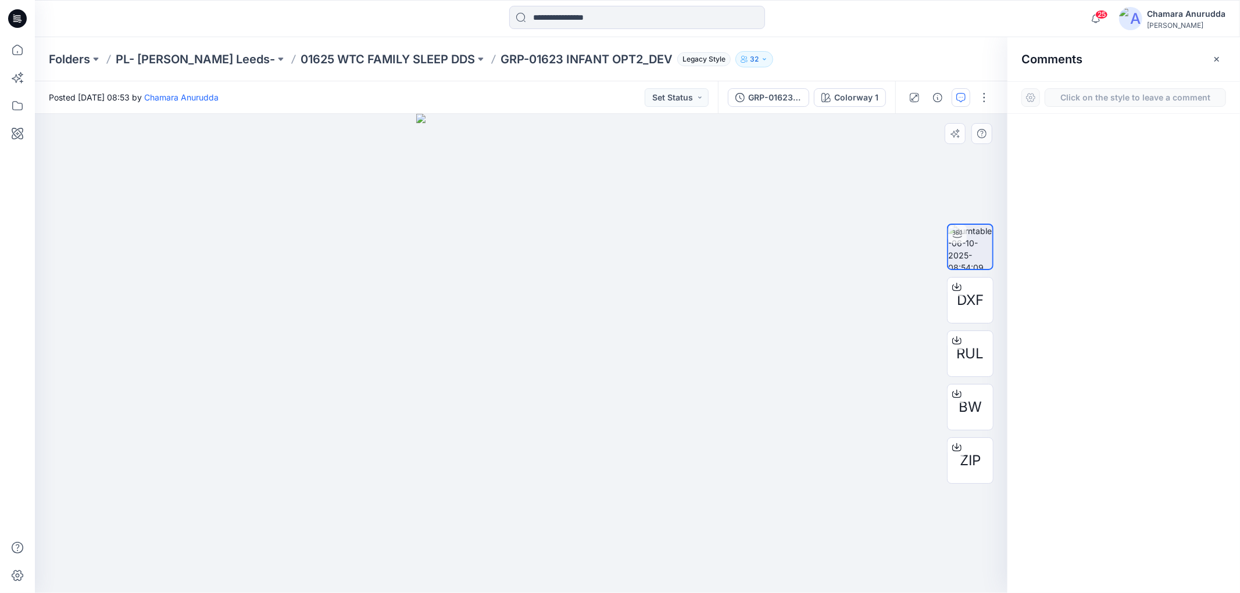
click at [539, 287] on div "1" at bounding box center [521, 353] width 972 height 479
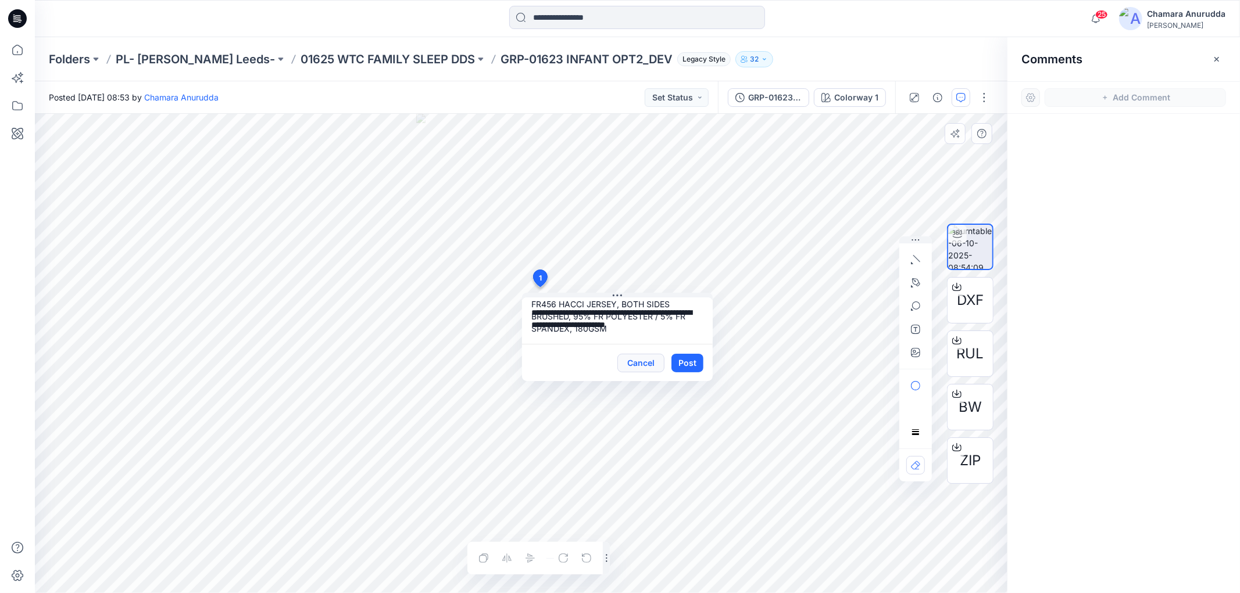
scroll to position [8, 0]
type textarea "**********"
click at [689, 364] on button "Post" at bounding box center [687, 363] width 32 height 19
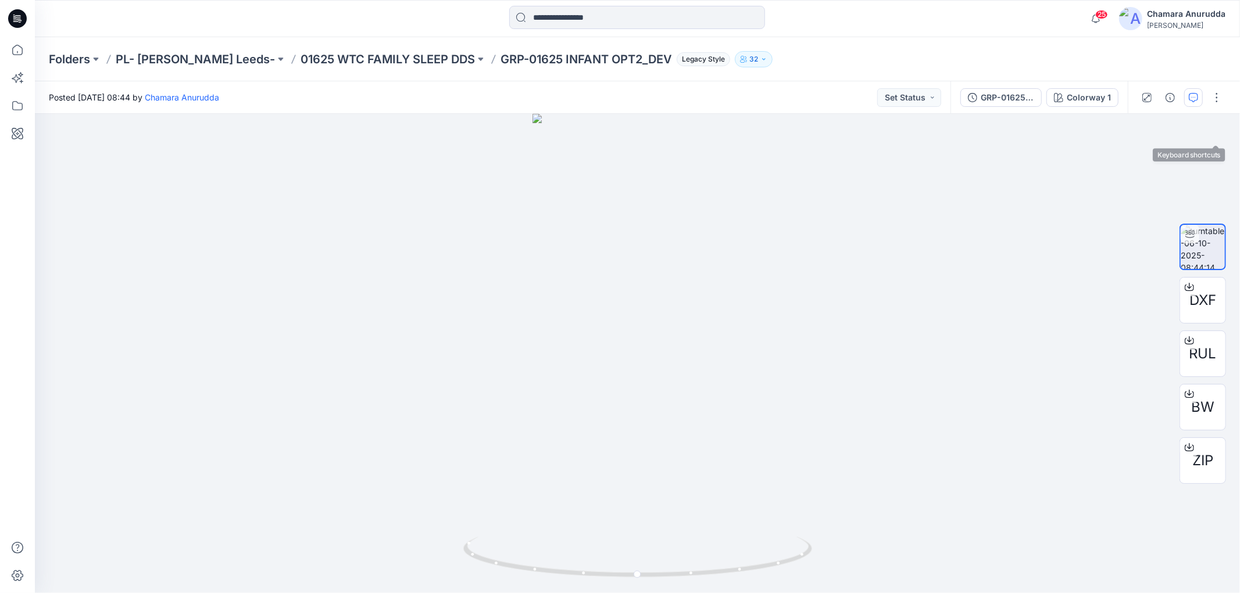
click at [1193, 106] on button "button" at bounding box center [1193, 97] width 19 height 19
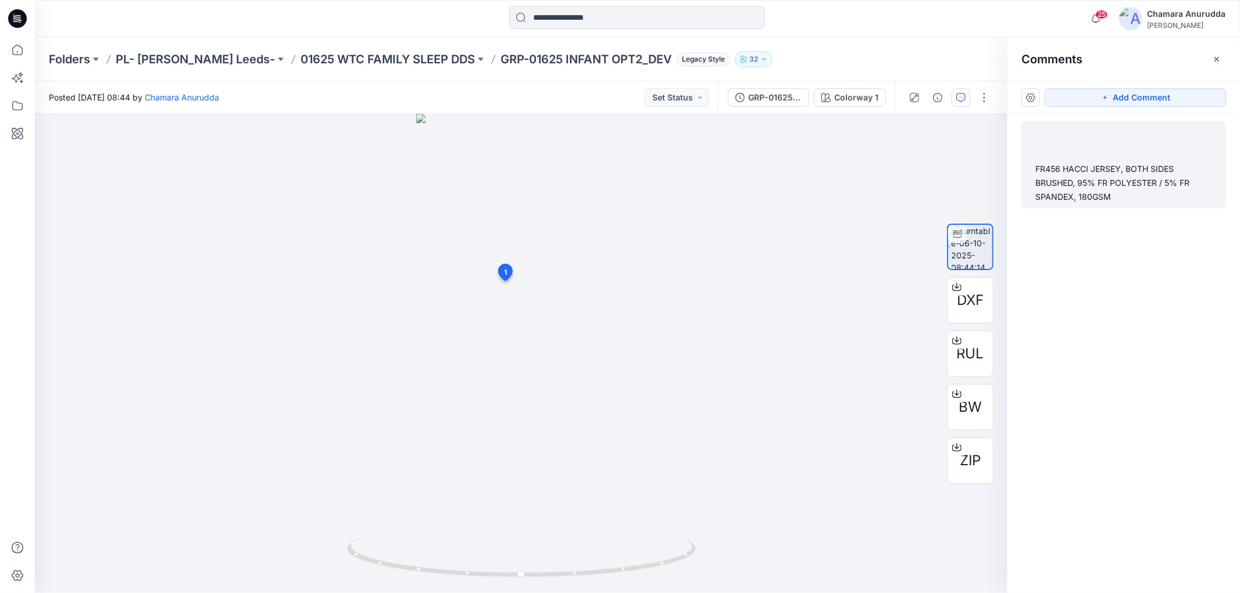
click at [1087, 200] on div "FR456 HACCI JERSEY, BOTH SIDES BRUSHED, 95% FR POLYESTER / 5% FR SPANDEX, 180GSM" at bounding box center [1123, 183] width 177 height 42
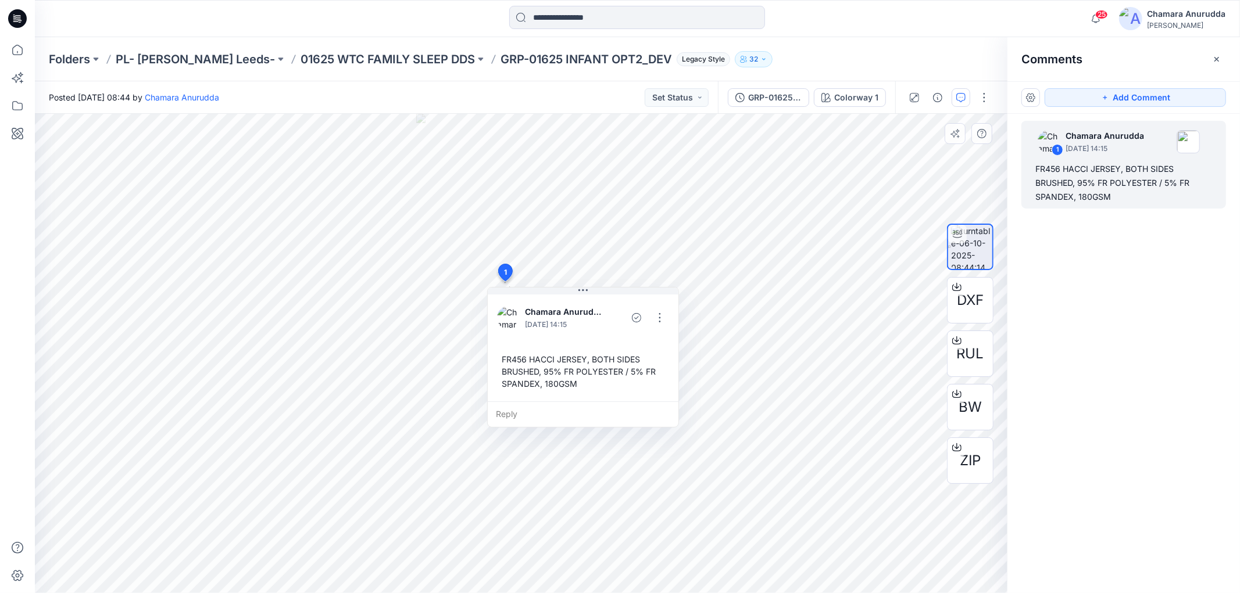
click at [512, 355] on div "FR456 HACCI JERSEY, BOTH SIDES BRUSHED, 95% FR POLYESTER / 5% FR SPANDEX, 180GSM" at bounding box center [583, 372] width 172 height 46
drag, startPoint x: 512, startPoint y: 355, endPoint x: 604, endPoint y: 384, distance: 96.9
click at [604, 384] on div "FR456 HACCI JERSEY, BOTH SIDES BRUSHED, 95% FR POLYESTER / 5% FR SPANDEX, 180GSM" at bounding box center [583, 372] width 172 height 46
copy div "FR456 HACCI JERSEY, BOTH SIDES BRUSHED, 95% FR POLYESTER / 5% FR SPANDEX, 180GS…"
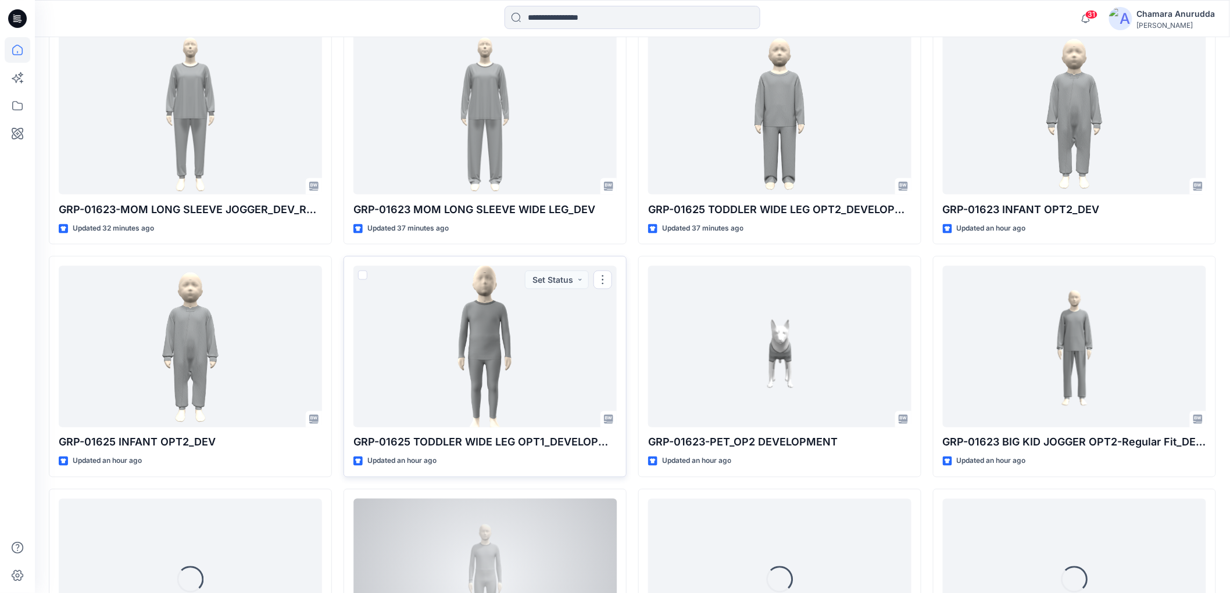
scroll to position [798, 0]
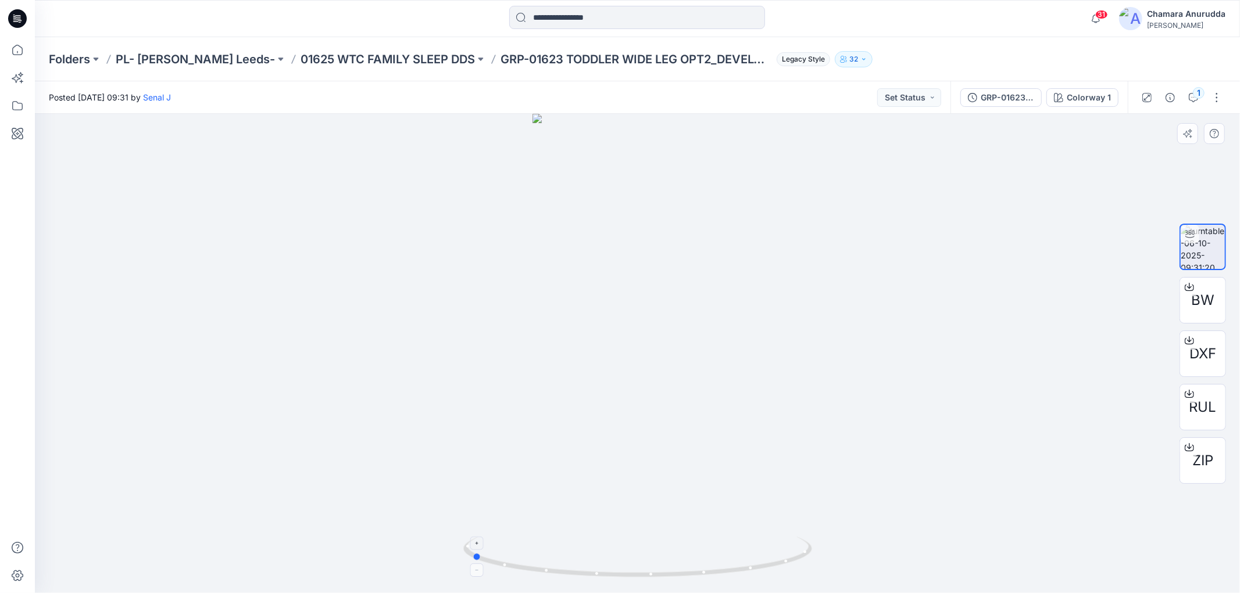
drag, startPoint x: 750, startPoint y: 578, endPoint x: 583, endPoint y: 576, distance: 166.2
click at [583, 576] on icon at bounding box center [639, 559] width 352 height 44
